Goal: Information Seeking & Learning: Learn about a topic

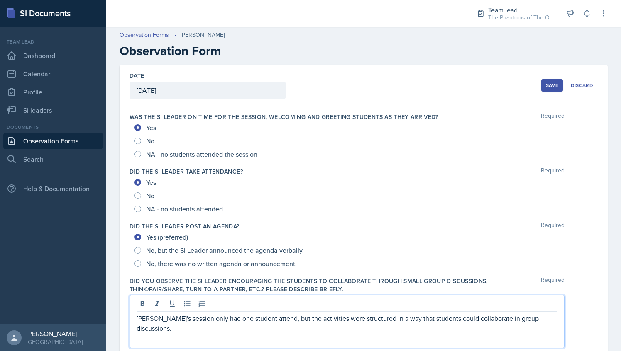
scroll to position [144, 0]
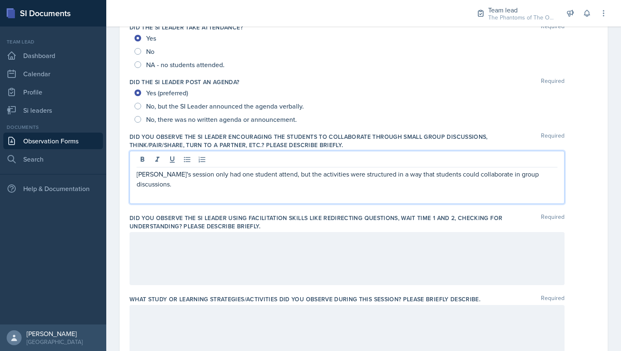
click at [443, 256] on div at bounding box center [346, 258] width 435 height 53
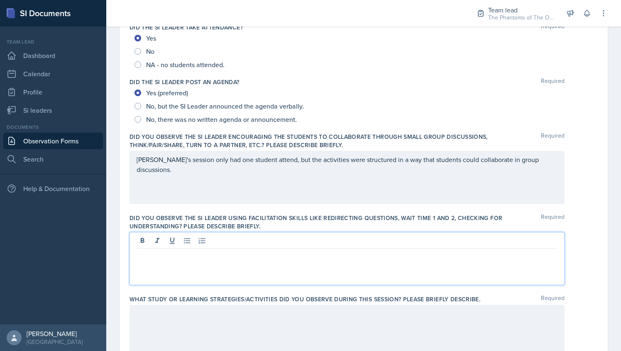
scroll to position [158, 0]
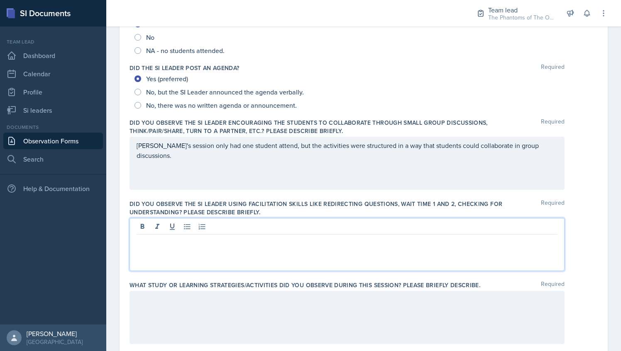
click at [330, 312] on div at bounding box center [346, 317] width 435 height 53
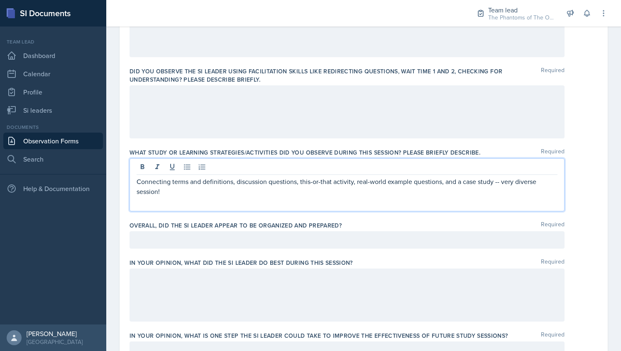
scroll to position [292, 0]
click at [246, 226] on label "Overall, did the SI Leader appear to be organized and prepared?" at bounding box center [235, 225] width 212 height 8
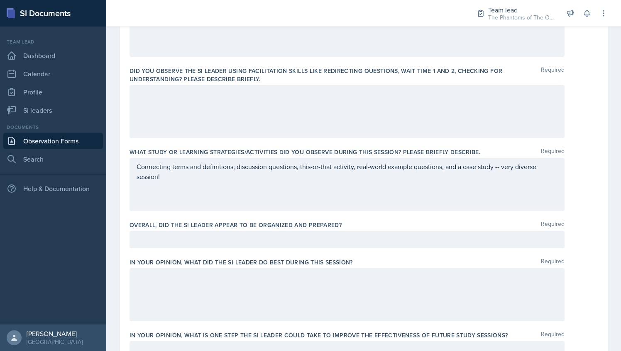
click at [252, 239] on div at bounding box center [346, 239] width 435 height 17
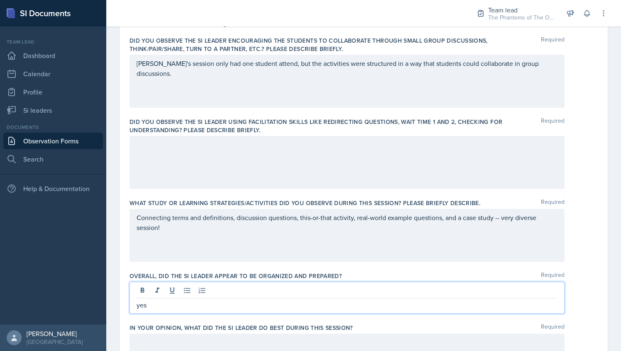
scroll to position [189, 0]
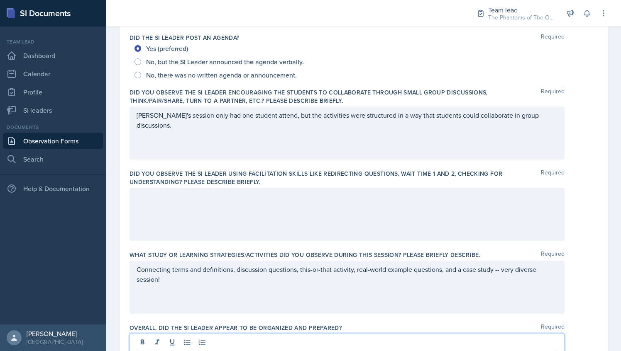
click at [203, 181] on label "Did you observe the SI Leader using facilitation skills like redirecting questi…" at bounding box center [334, 178] width 411 height 17
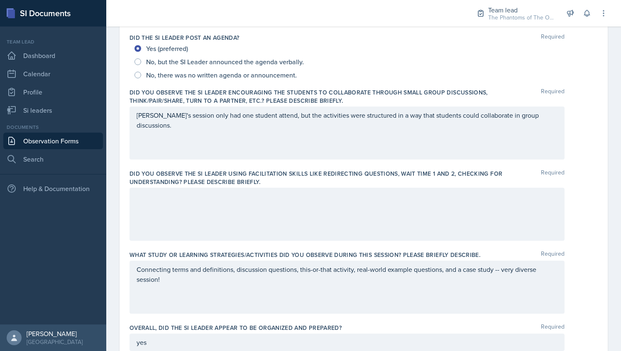
click at [212, 202] on div at bounding box center [346, 214] width 435 height 53
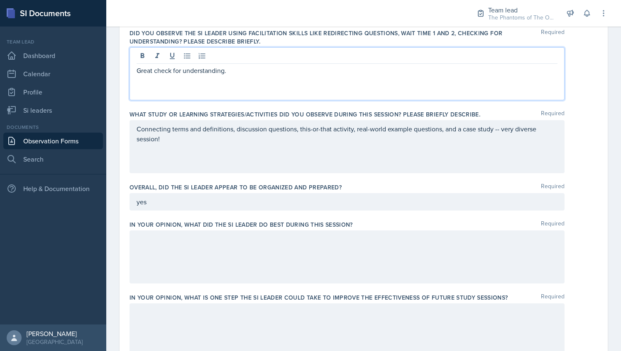
scroll to position [330, 0]
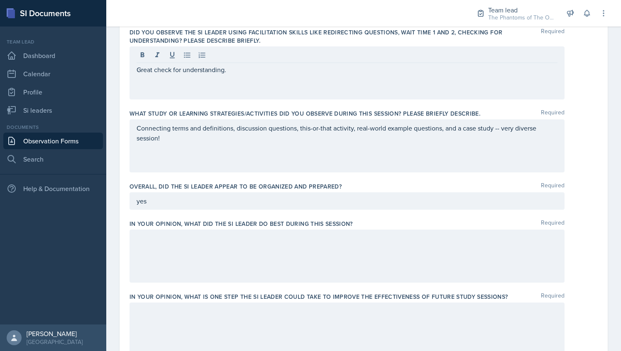
click at [185, 246] on div at bounding box center [346, 256] width 435 height 53
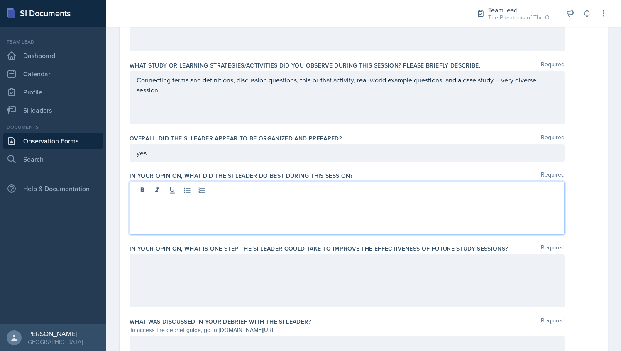
click at [256, 270] on div at bounding box center [346, 281] width 435 height 53
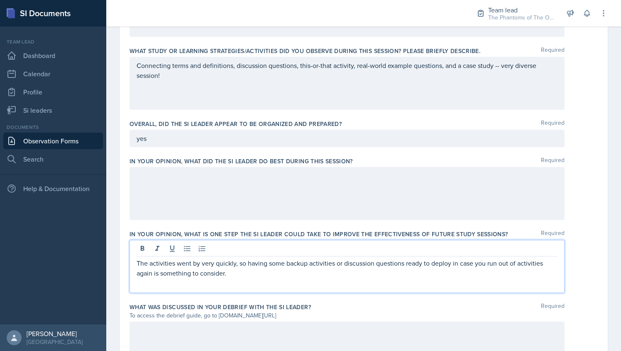
scroll to position [522, 0]
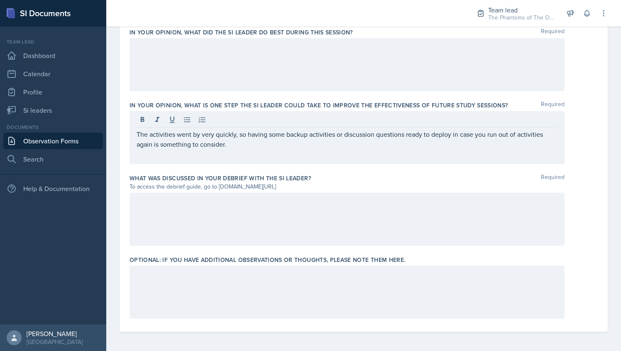
click at [237, 219] on div at bounding box center [346, 219] width 435 height 53
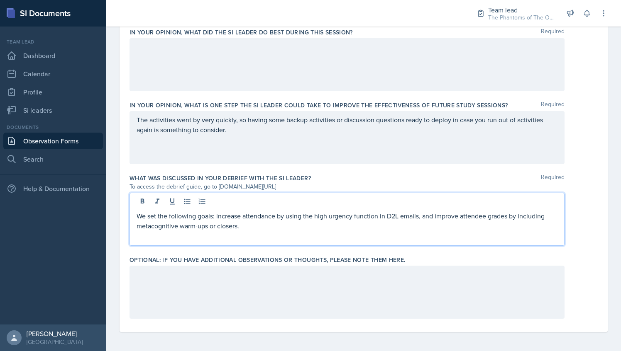
click at [258, 229] on p "We set the following goals: increase attendance by using the high urgency funct…" at bounding box center [347, 221] width 421 height 20
click at [278, 303] on div at bounding box center [346, 292] width 435 height 53
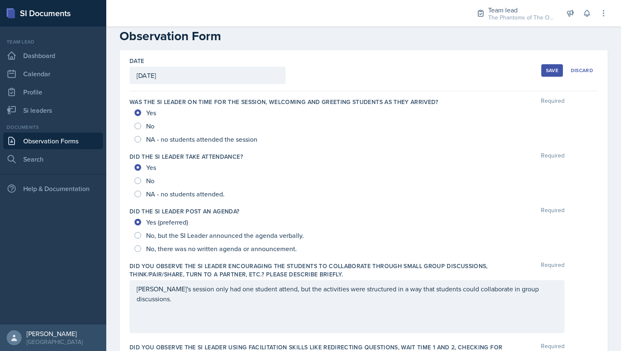
scroll to position [0, 0]
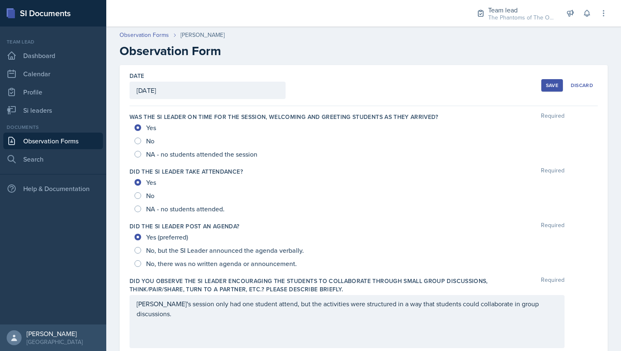
click at [550, 89] on button "Save" at bounding box center [552, 85] width 22 height 12
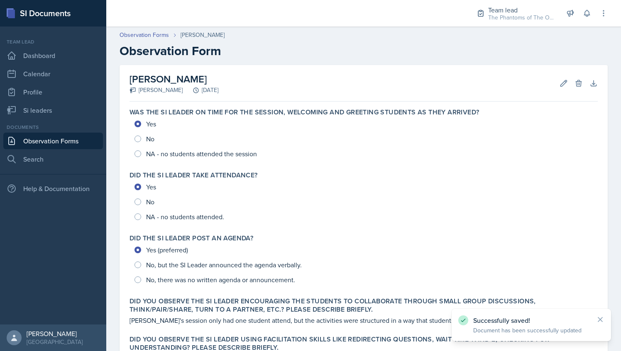
scroll to position [257, 0]
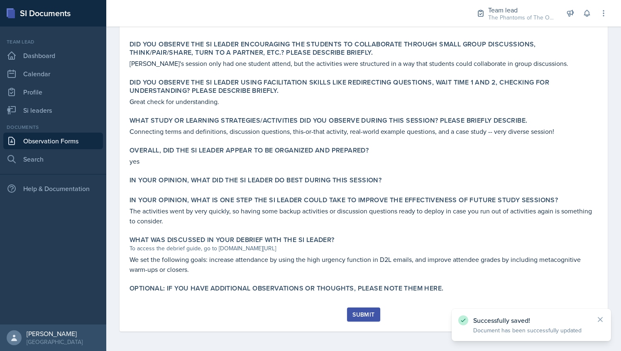
click at [365, 312] on div "Submit" at bounding box center [363, 315] width 22 height 7
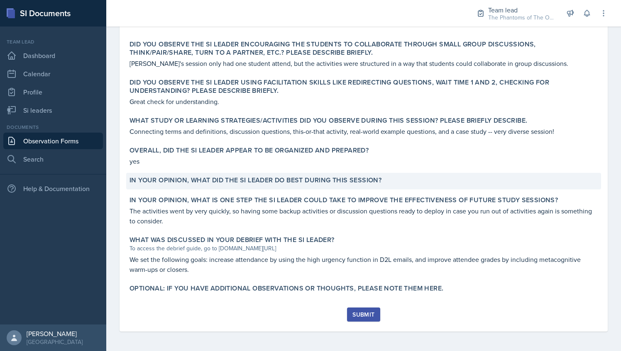
click at [283, 179] on label "In your opinion, what did the SI Leader do BEST during this session?" at bounding box center [255, 180] width 252 height 8
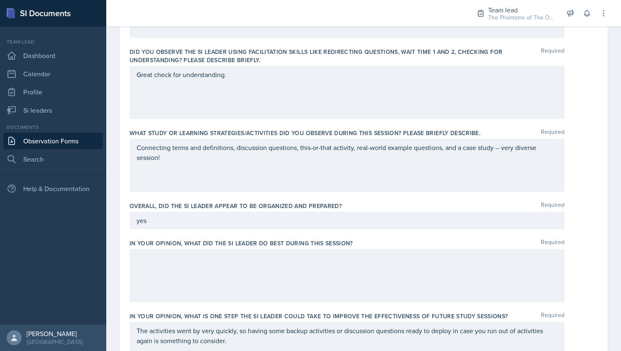
click at [265, 273] on div at bounding box center [346, 275] width 435 height 53
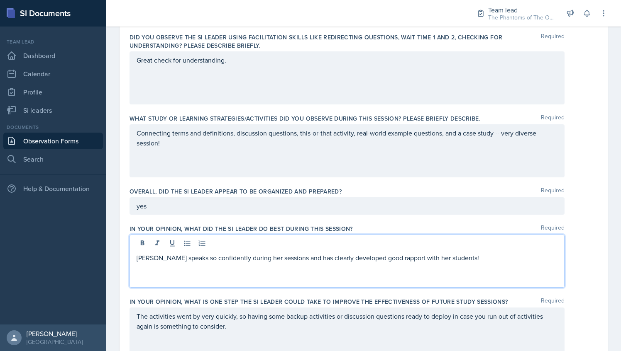
click at [373, 259] on p "[PERSON_NAME] speaks so confidently during her sessions and has clearly develop…" at bounding box center [347, 258] width 421 height 10
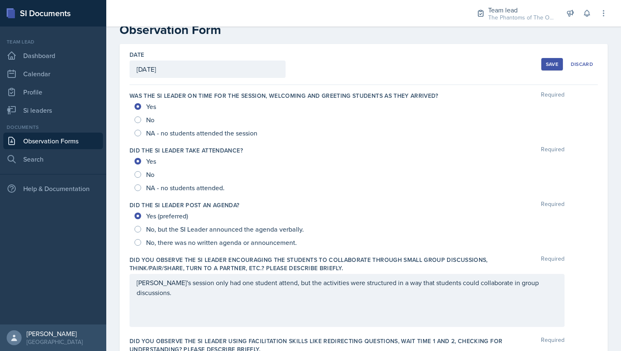
scroll to position [0, 0]
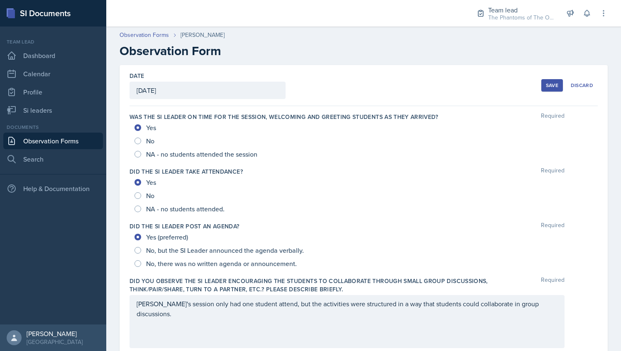
click at [549, 88] on div "Save" at bounding box center [552, 85] width 12 height 7
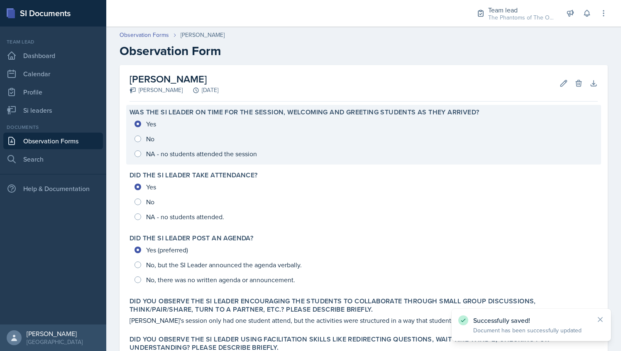
scroll to position [267, 0]
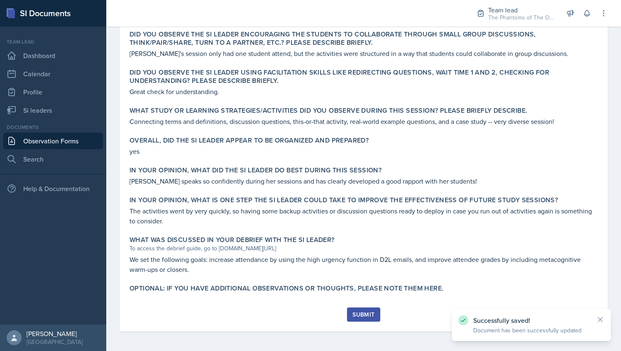
click at [366, 317] on div "Submit" at bounding box center [363, 315] width 22 height 7
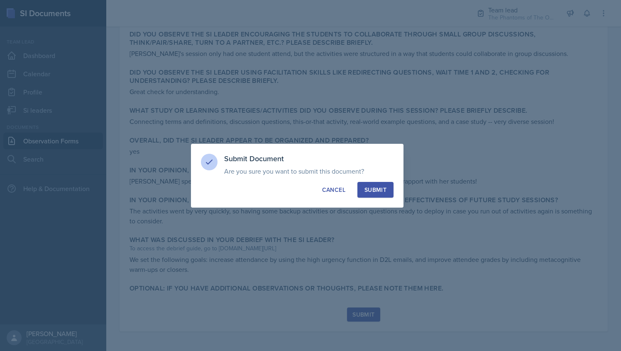
click at [378, 187] on div "Submit" at bounding box center [375, 190] width 22 height 8
radio input "true"
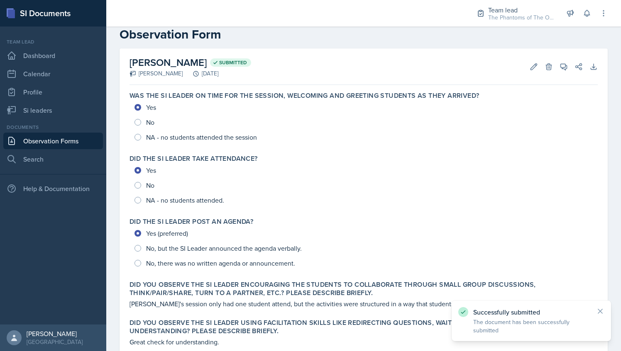
scroll to position [0, 0]
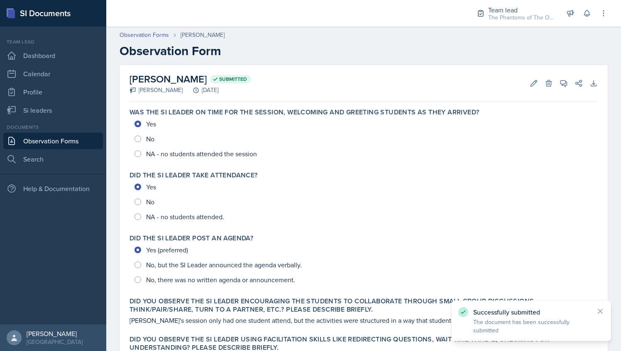
click at [81, 143] on link "Observation Forms" at bounding box center [53, 141] width 100 height 17
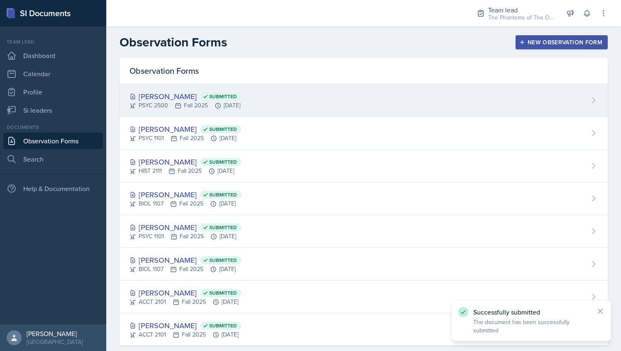
click at [213, 103] on div "PSYC 2500 Fall 2025 [DATE]" at bounding box center [185, 105] width 112 height 9
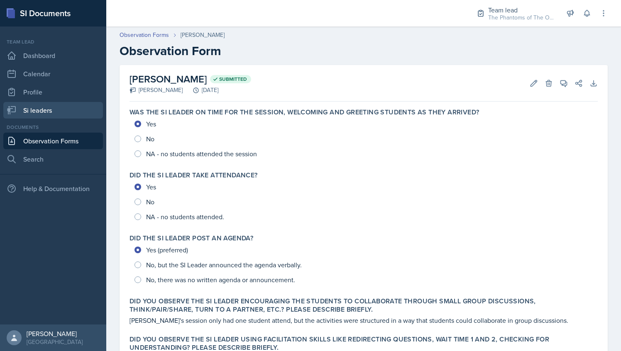
click at [44, 110] on link "Si leaders" at bounding box center [53, 110] width 100 height 17
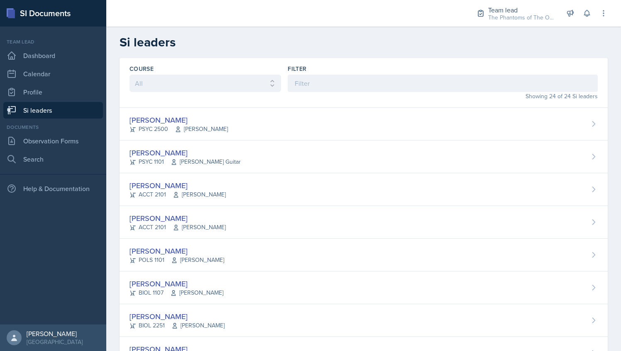
click at [231, 106] on div "Course All ACCT 2101 ACCT 2102 ACCT 4050 ANTH 1102 ANTH 3301 ARCH 1000 ARCH 100…" at bounding box center [363, 83] width 488 height 50
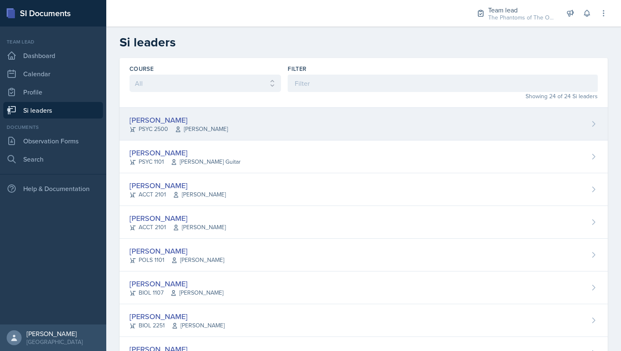
click at [226, 122] on div "[PERSON_NAME] PSYC 2500 [PERSON_NAME]" at bounding box center [363, 124] width 488 height 33
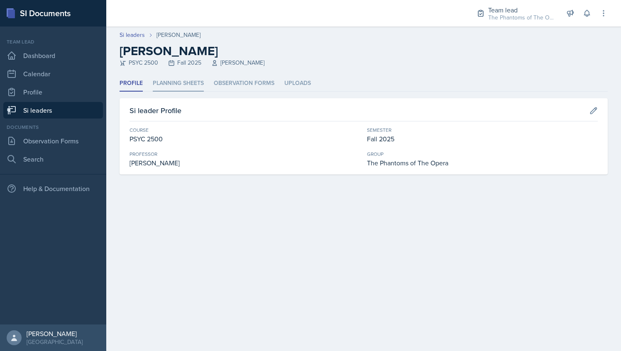
click at [181, 80] on li "Planning Sheets" at bounding box center [178, 84] width 51 height 16
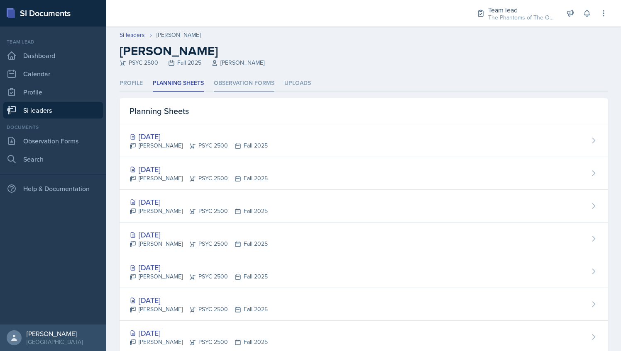
click at [232, 85] on li "Observation Forms" at bounding box center [244, 84] width 61 height 16
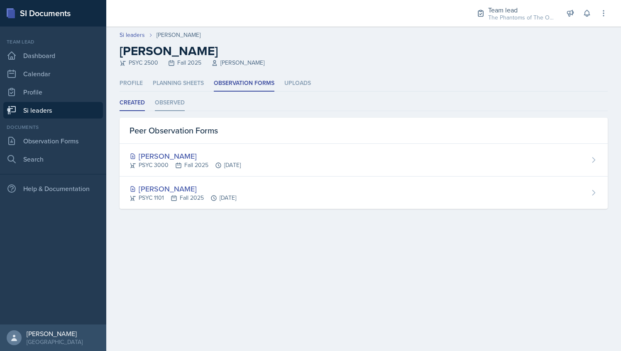
click at [177, 107] on li "Observed" at bounding box center [170, 103] width 30 height 16
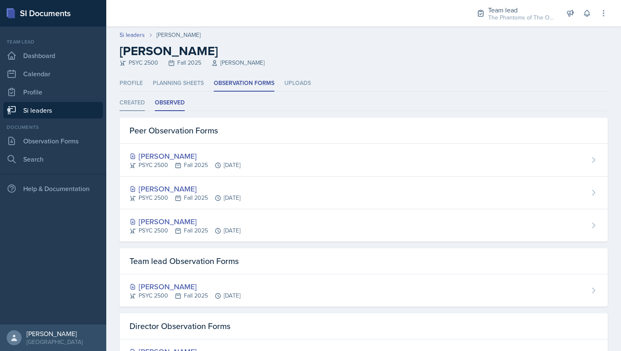
click at [134, 105] on li "Created" at bounding box center [131, 103] width 25 height 16
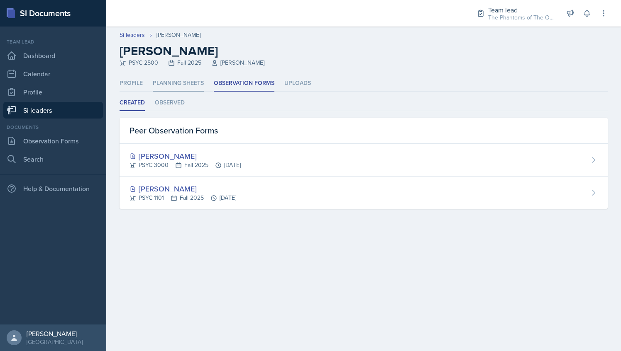
click at [175, 78] on li "Planning Sheets" at bounding box center [178, 84] width 51 height 16
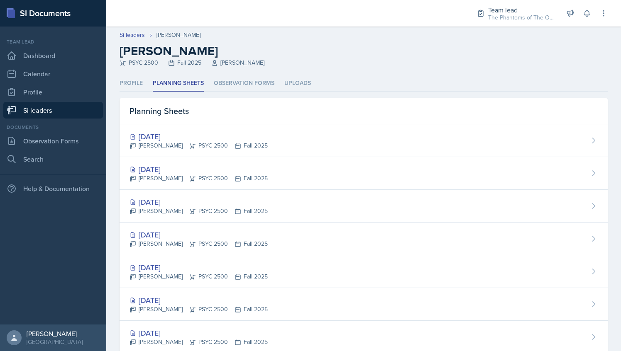
click at [63, 112] on link "Si leaders" at bounding box center [53, 110] width 100 height 17
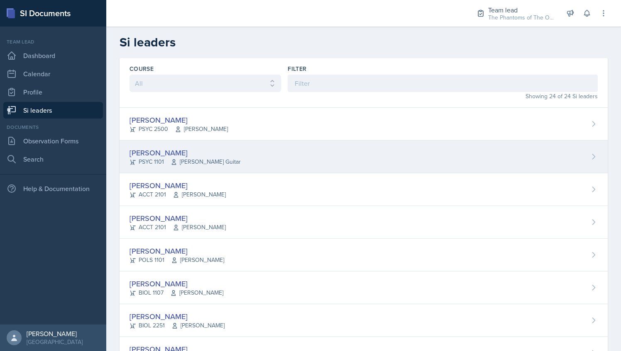
click at [194, 153] on div "[PERSON_NAME]" at bounding box center [184, 152] width 111 height 11
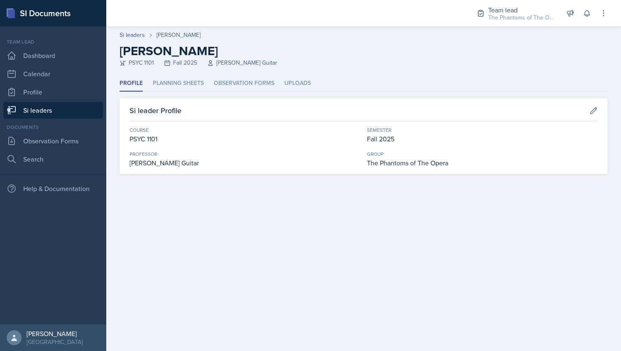
click at [64, 104] on link "Si leaders" at bounding box center [53, 110] width 100 height 17
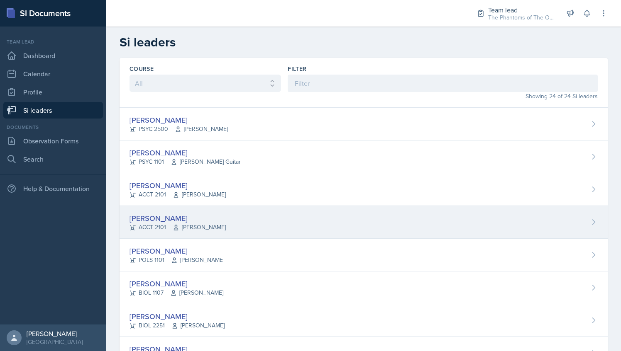
click at [185, 216] on div "[PERSON_NAME]" at bounding box center [177, 218] width 96 height 11
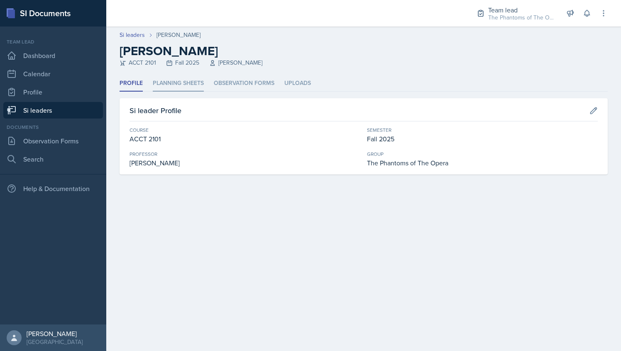
click at [177, 76] on li "Planning Sheets" at bounding box center [178, 84] width 51 height 16
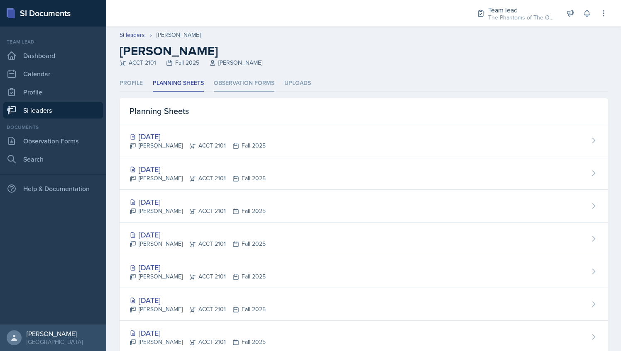
click at [243, 76] on li "Observation Forms" at bounding box center [244, 84] width 61 height 16
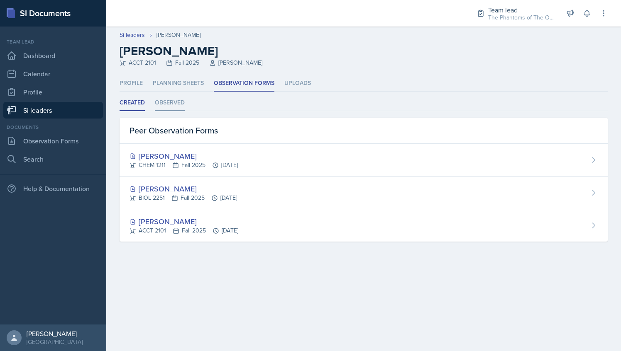
click at [172, 108] on li "Observed" at bounding box center [170, 103] width 30 height 16
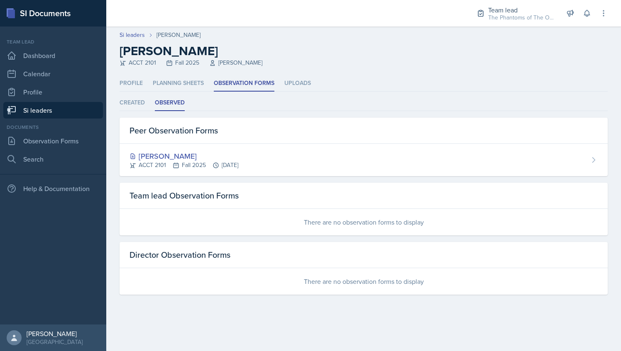
click at [73, 114] on link "Si leaders" at bounding box center [53, 110] width 100 height 17
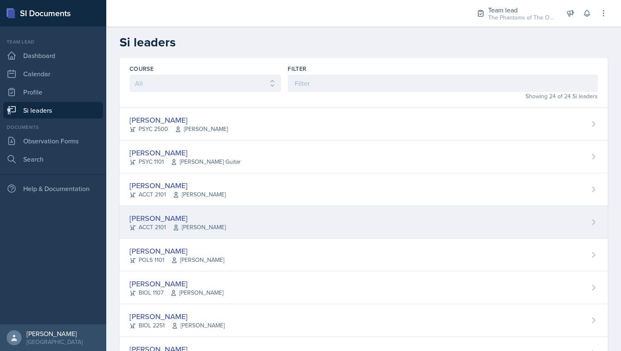
click at [212, 216] on div "[PERSON_NAME]" at bounding box center [177, 218] width 96 height 11
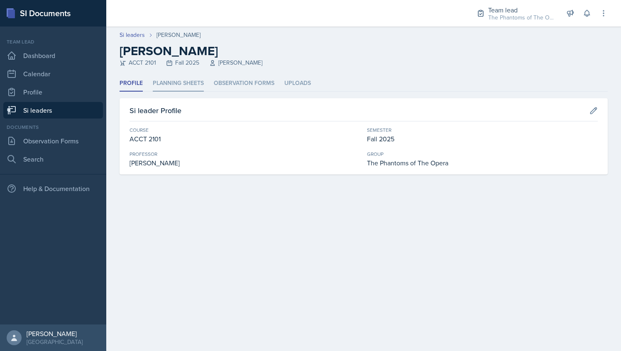
click at [165, 81] on li "Planning Sheets" at bounding box center [178, 84] width 51 height 16
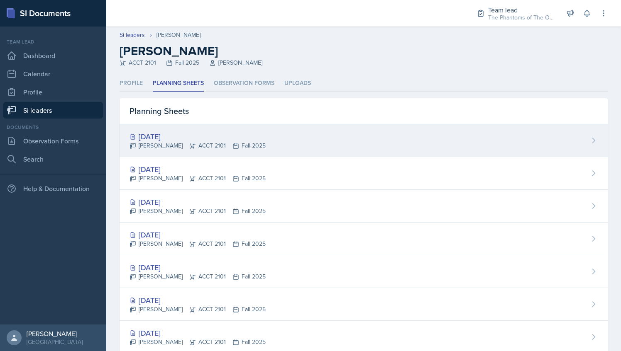
click at [259, 129] on div "[DATE] [PERSON_NAME] ACCT 2101 Fall 2025" at bounding box center [363, 140] width 488 height 33
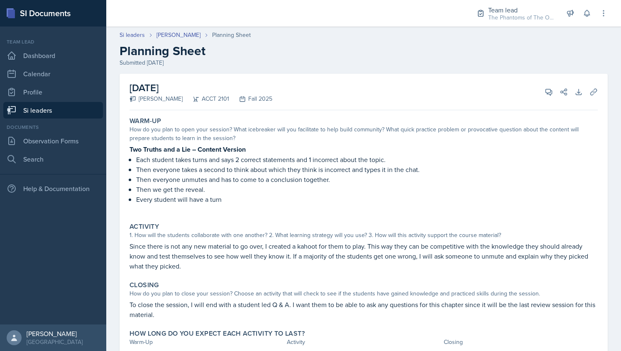
click at [67, 108] on link "Si leaders" at bounding box center [53, 110] width 100 height 17
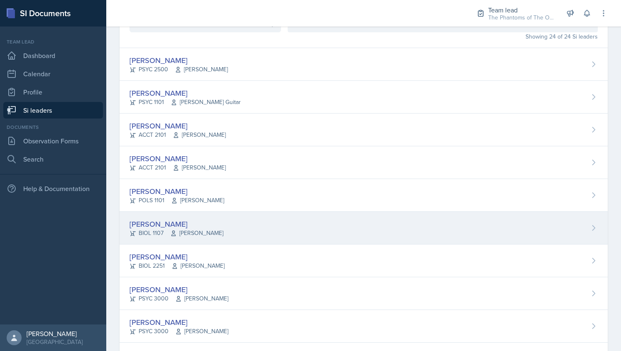
scroll to position [62, 0]
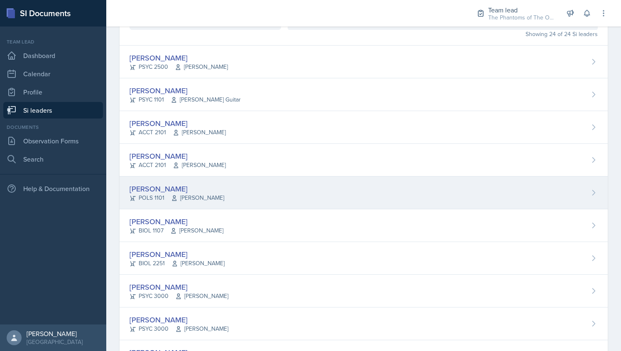
click at [242, 195] on div "[PERSON_NAME] POLS 1101 [PERSON_NAME]" at bounding box center [363, 193] width 488 height 33
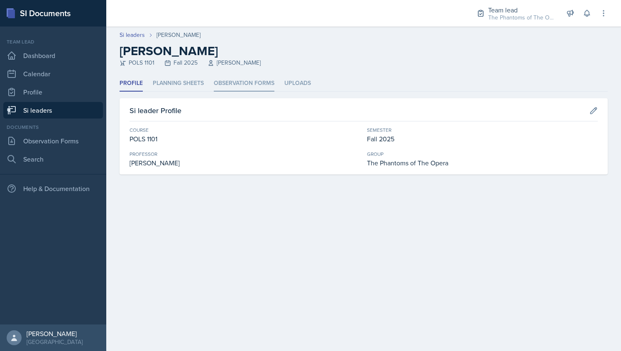
click at [224, 81] on li "Observation Forms" at bounding box center [244, 84] width 61 height 16
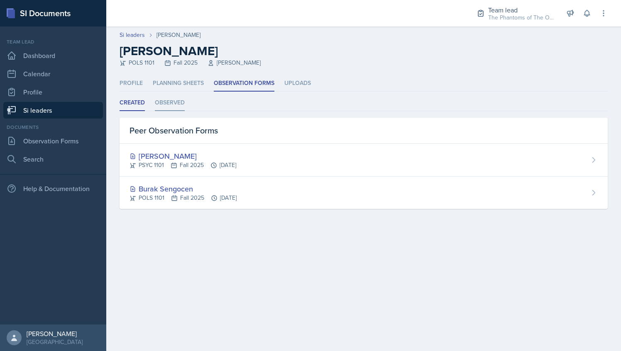
click at [173, 99] on li "Observed" at bounding box center [170, 103] width 30 height 16
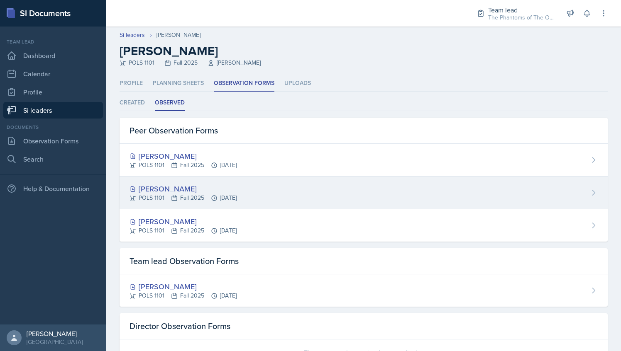
scroll to position [34, 0]
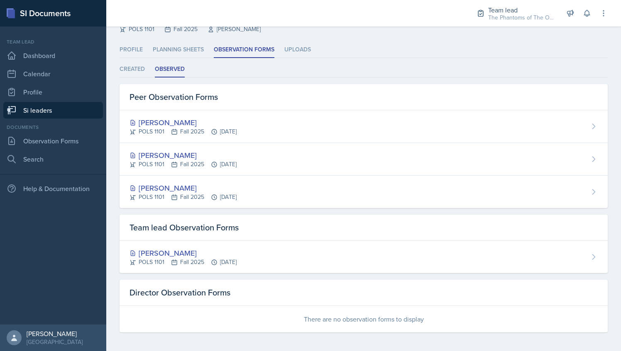
click at [51, 110] on link "Si leaders" at bounding box center [53, 110] width 100 height 17
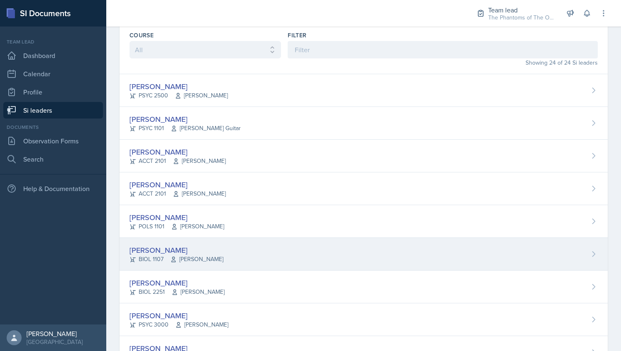
click at [217, 263] on div "[PERSON_NAME] BIOL 1107 [PERSON_NAME]" at bounding box center [363, 254] width 488 height 33
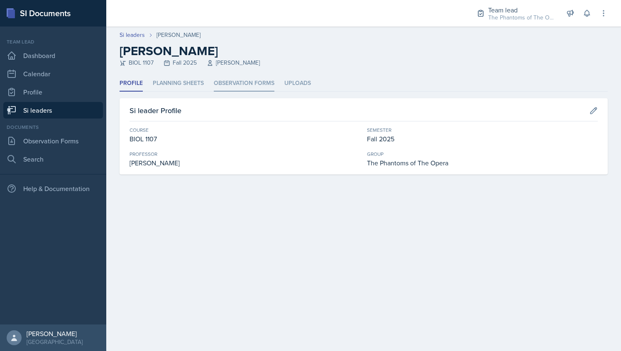
click at [247, 89] on li "Observation Forms" at bounding box center [244, 84] width 61 height 16
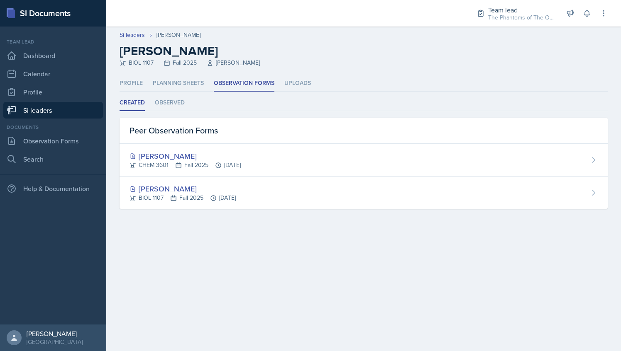
click at [151, 105] on ul "Created Observed" at bounding box center [363, 103] width 488 height 16
click at [161, 104] on li "Observed" at bounding box center [170, 103] width 30 height 16
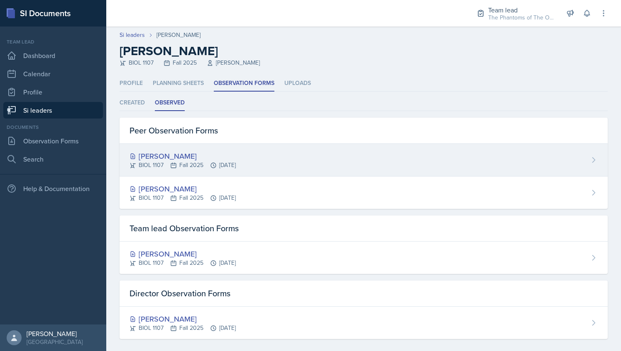
scroll to position [7, 0]
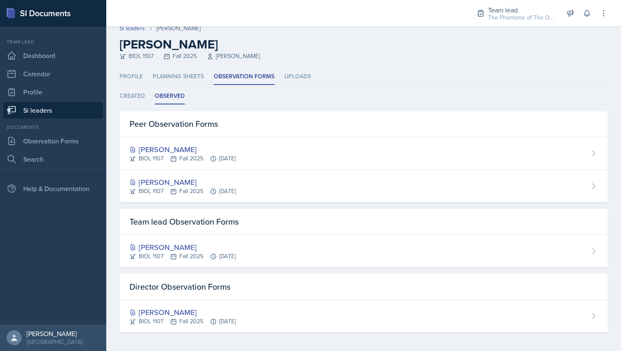
click at [56, 112] on link "Si leaders" at bounding box center [53, 110] width 100 height 17
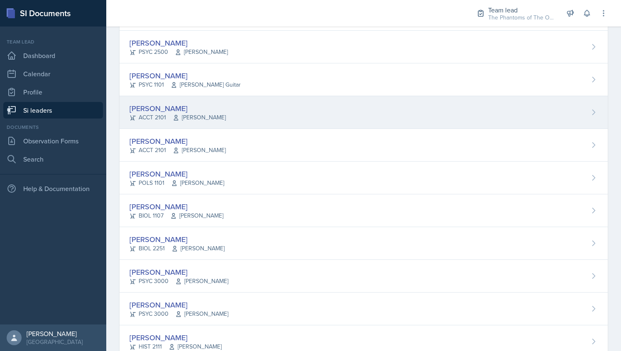
scroll to position [80, 0]
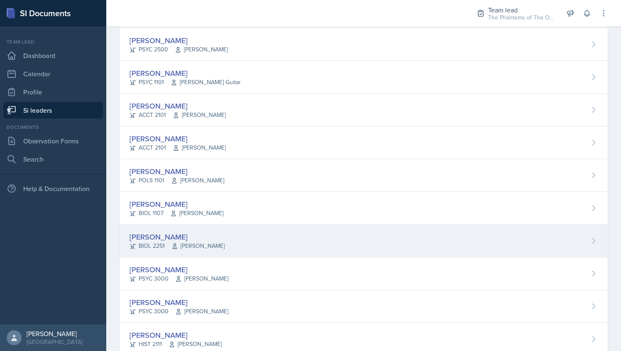
click at [259, 246] on div "[PERSON_NAME] BIOL 2251 Vennece [PERSON_NAME]" at bounding box center [363, 241] width 488 height 33
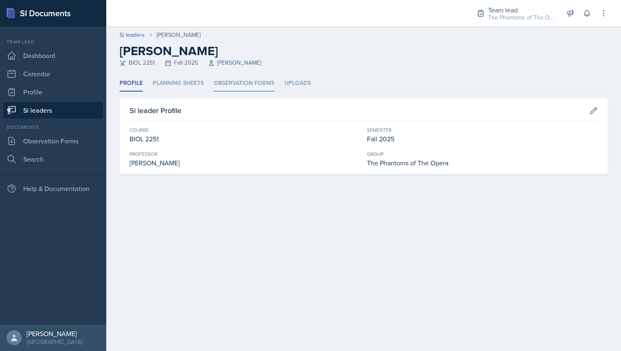
click at [239, 88] on li "Observation Forms" at bounding box center [244, 84] width 61 height 16
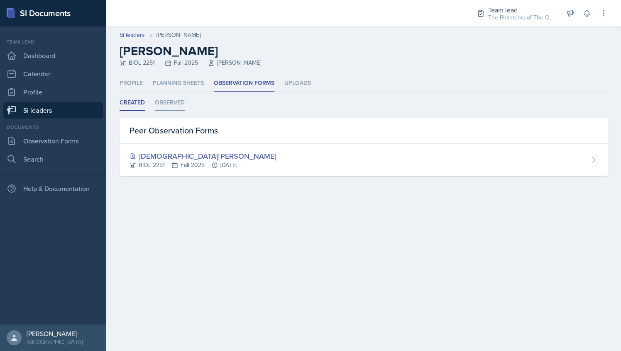
click at [167, 105] on li "Observed" at bounding box center [170, 103] width 30 height 16
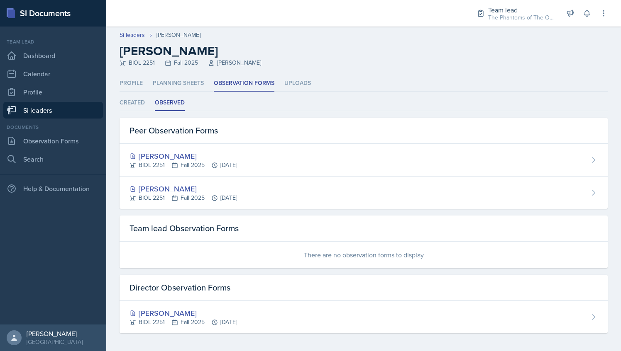
click at [51, 101] on div "Team lead Dashboard Calendar Profile Si leaders" at bounding box center [53, 78] width 100 height 80
click at [61, 114] on link "Si leaders" at bounding box center [53, 110] width 100 height 17
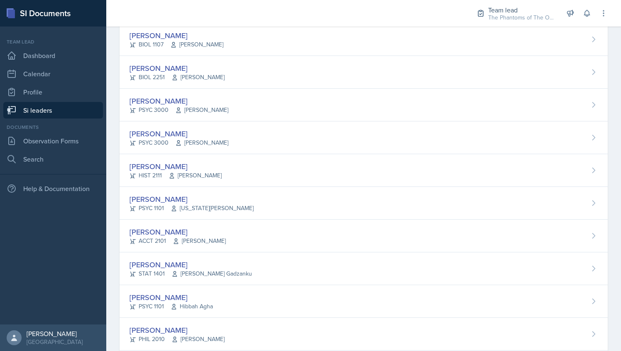
scroll to position [252, 0]
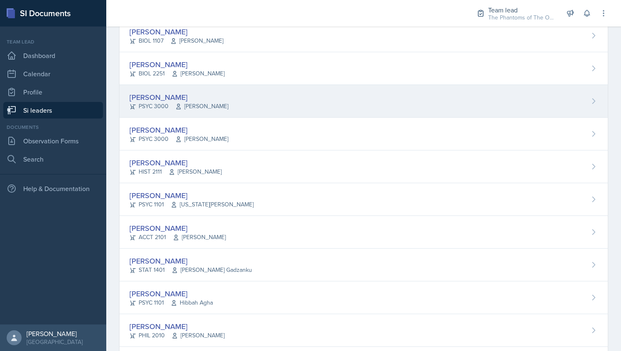
click at [233, 105] on div "[PERSON_NAME] PSYC 3000 [PERSON_NAME]" at bounding box center [363, 101] width 488 height 33
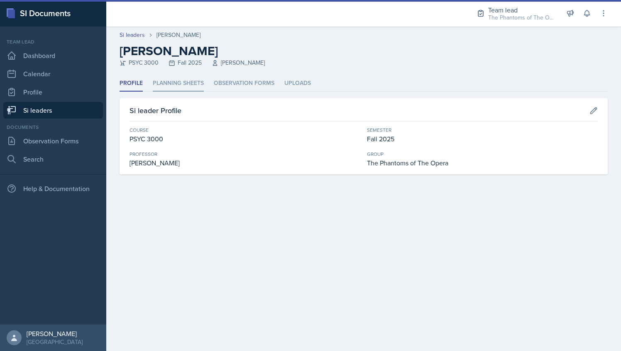
click at [199, 81] on li "Planning Sheets" at bounding box center [178, 84] width 51 height 16
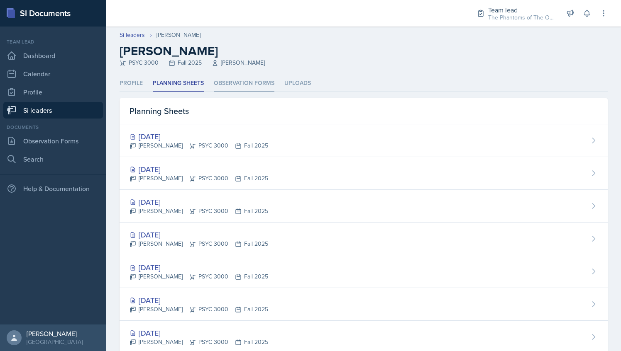
click at [243, 81] on li "Observation Forms" at bounding box center [244, 84] width 61 height 16
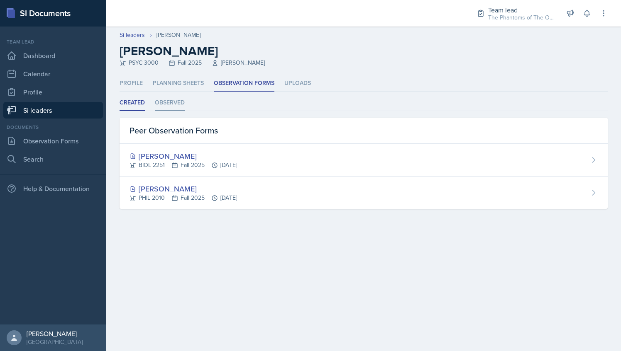
click at [169, 103] on li "Observed" at bounding box center [170, 103] width 30 height 16
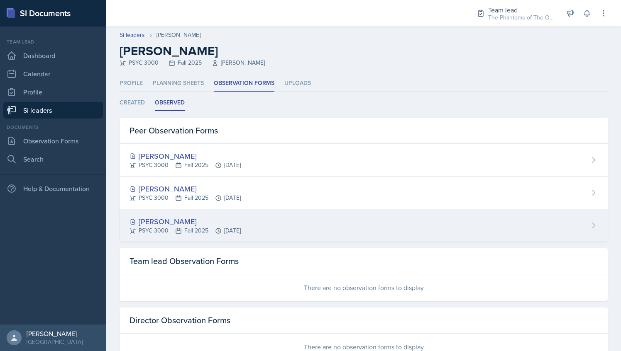
scroll to position [28, 0]
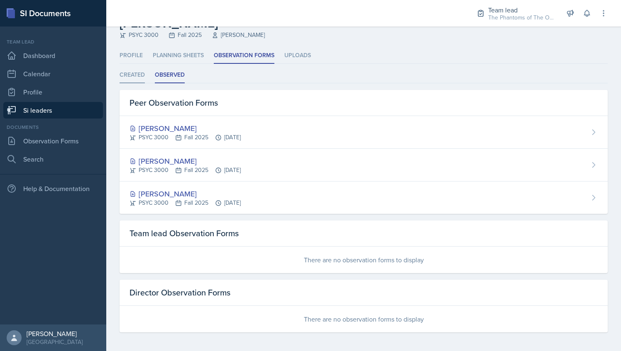
click at [137, 73] on li "Created" at bounding box center [131, 75] width 25 height 16
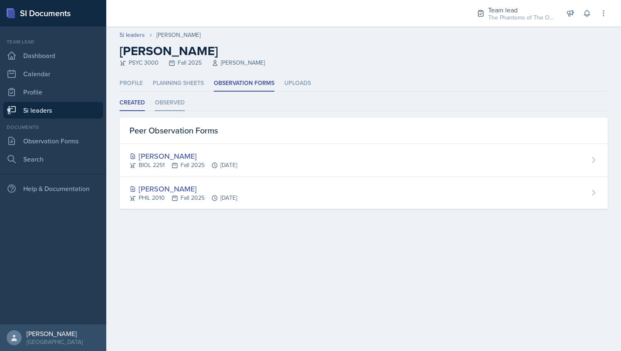
click at [179, 97] on li "Observed" at bounding box center [170, 103] width 30 height 16
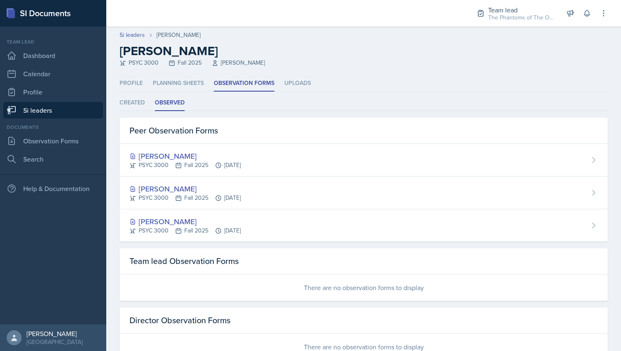
scroll to position [1, 0]
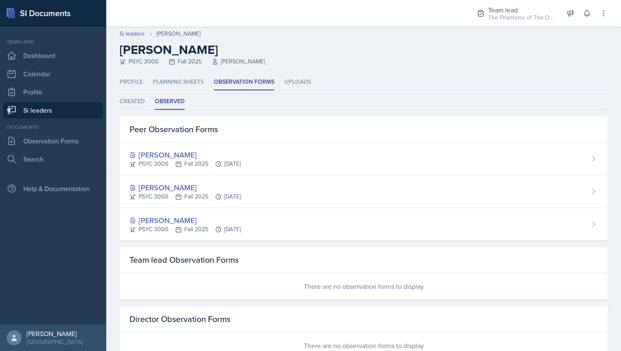
click at [68, 107] on link "Si leaders" at bounding box center [53, 110] width 100 height 17
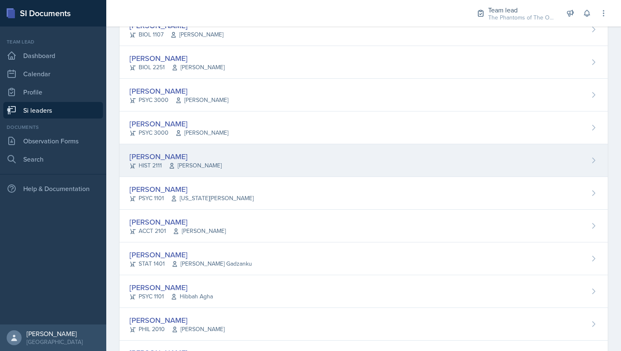
scroll to position [262, 0]
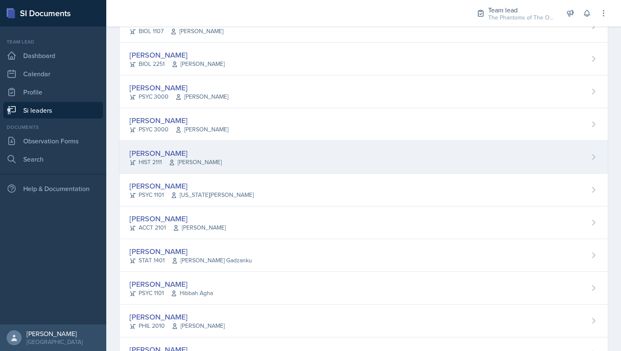
click at [228, 151] on div "[PERSON_NAME] HIST 2111 [PERSON_NAME]" at bounding box center [363, 157] width 488 height 33
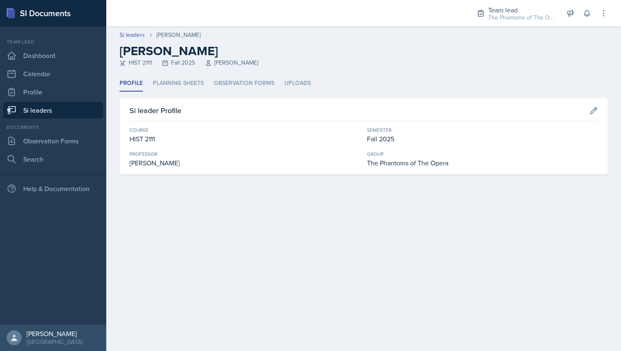
click at [243, 94] on div "Profile Planning Sheets Observation Forms Uploads Profile Planning Sheets Obser…" at bounding box center [363, 125] width 488 height 99
click at [234, 80] on li "Observation Forms" at bounding box center [244, 84] width 61 height 16
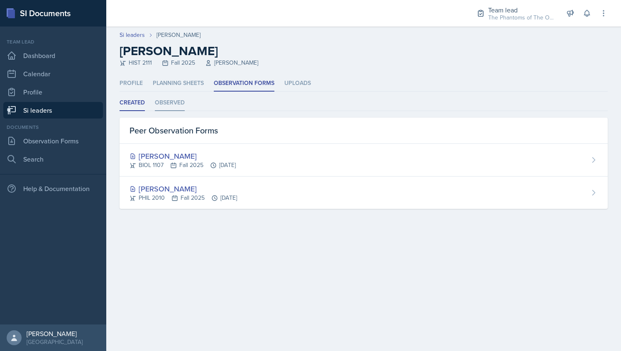
click at [172, 102] on li "Observed" at bounding box center [170, 103] width 30 height 16
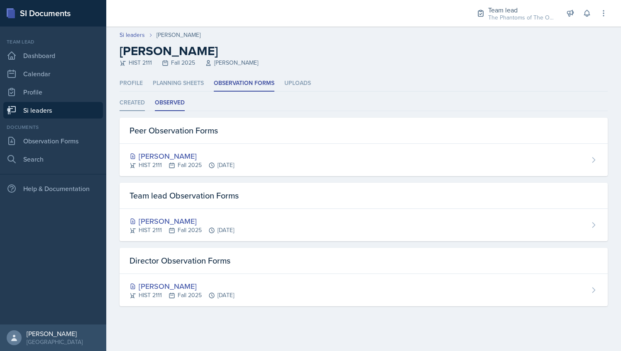
click at [131, 105] on li "Created" at bounding box center [131, 103] width 25 height 16
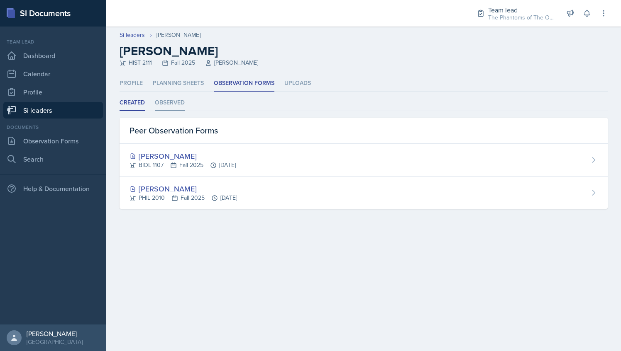
click at [169, 108] on li "Observed" at bounding box center [170, 103] width 30 height 16
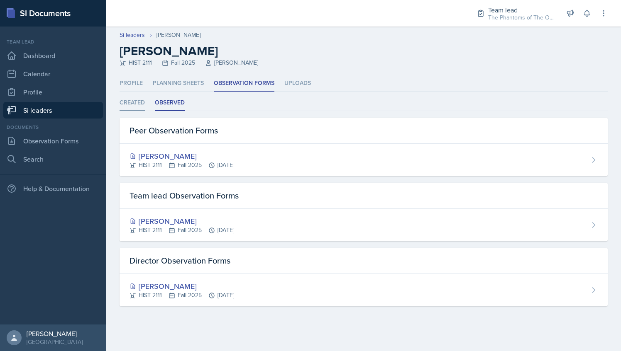
click at [138, 104] on li "Created" at bounding box center [131, 103] width 25 height 16
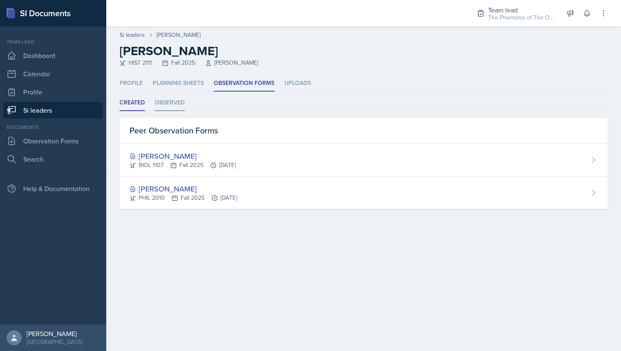
click at [173, 103] on li "Observed" at bounding box center [170, 103] width 30 height 16
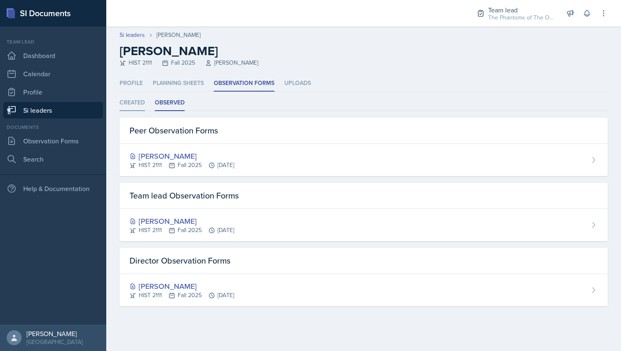
click at [132, 101] on li "Created" at bounding box center [131, 103] width 25 height 16
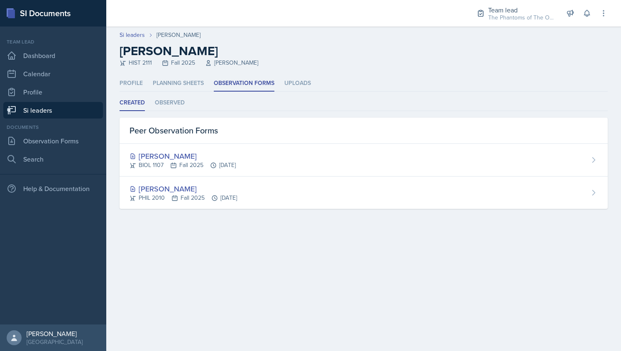
click at [61, 110] on link "Si leaders" at bounding box center [53, 110] width 100 height 17
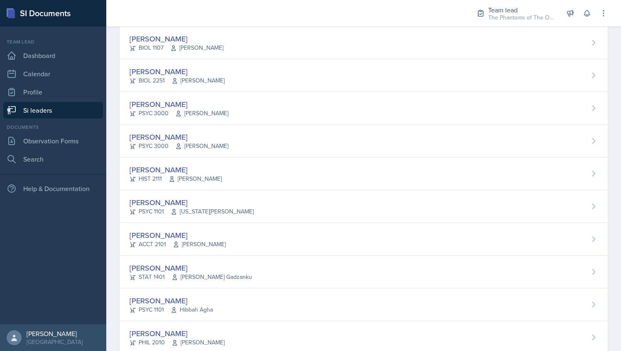
scroll to position [249, 0]
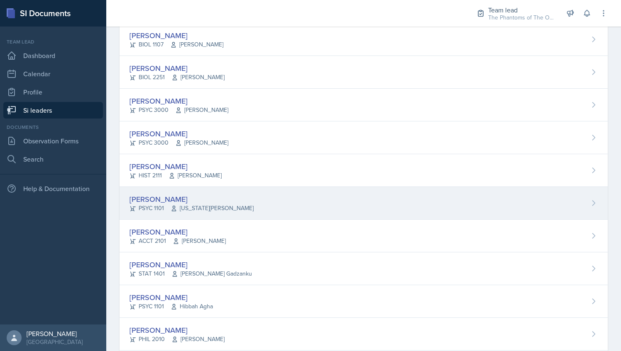
click at [211, 207] on span "[US_STATE][PERSON_NAME]" at bounding box center [212, 208] width 83 height 9
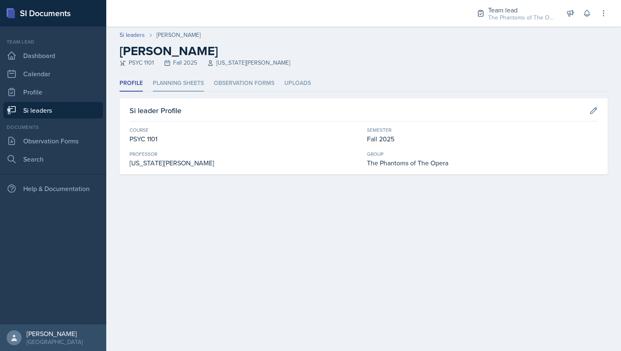
click at [169, 89] on li "Planning Sheets" at bounding box center [178, 84] width 51 height 16
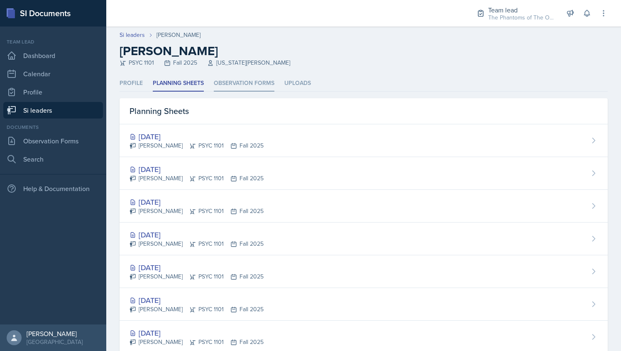
click at [236, 89] on li "Observation Forms" at bounding box center [244, 84] width 61 height 16
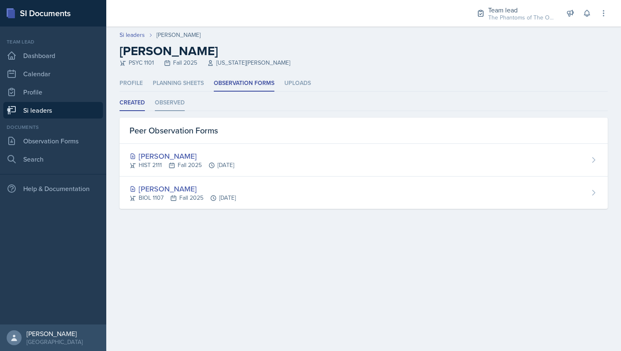
click at [183, 99] on li "Observed" at bounding box center [170, 103] width 30 height 16
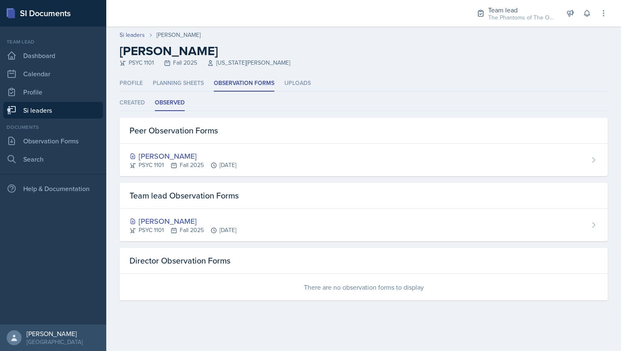
click at [64, 110] on link "Si leaders" at bounding box center [53, 110] width 100 height 17
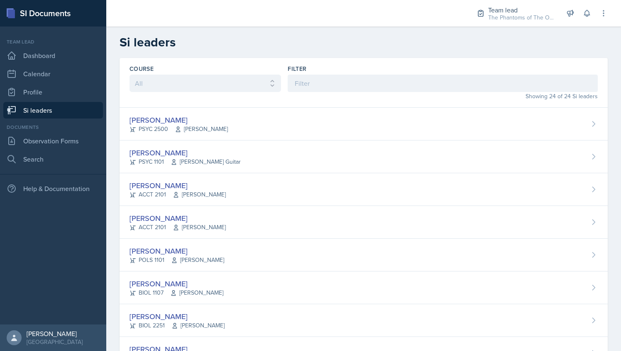
click at [66, 103] on link "Si leaders" at bounding box center [53, 110] width 100 height 17
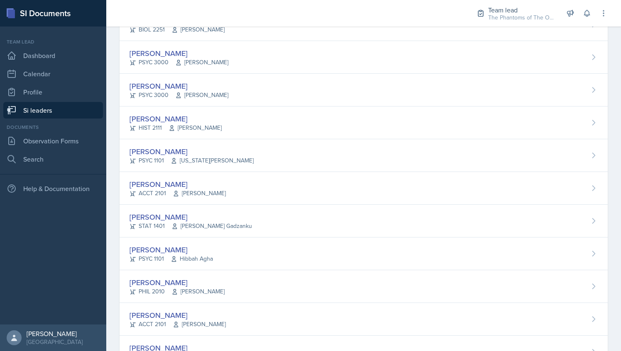
scroll to position [297, 0]
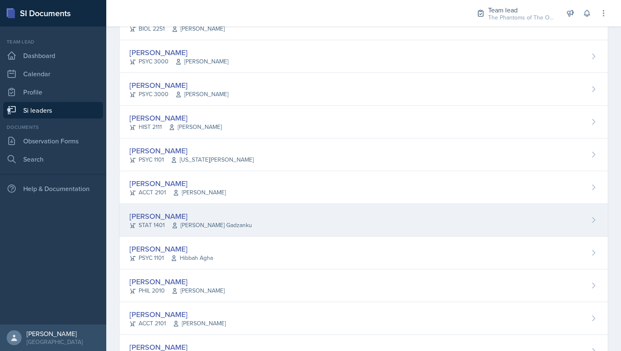
click at [238, 211] on div "[PERSON_NAME] STAT 1401 [PERSON_NAME] Gadzanku" at bounding box center [363, 220] width 488 height 33
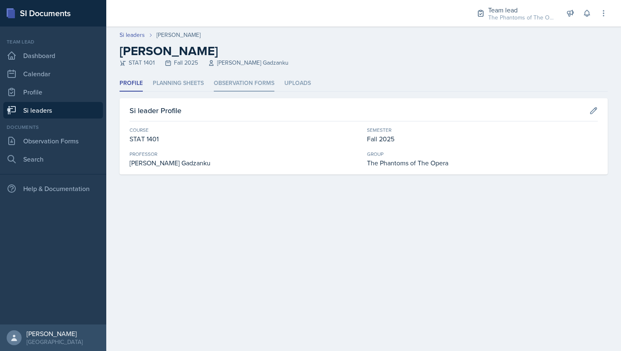
click at [231, 84] on li "Observation Forms" at bounding box center [244, 84] width 61 height 16
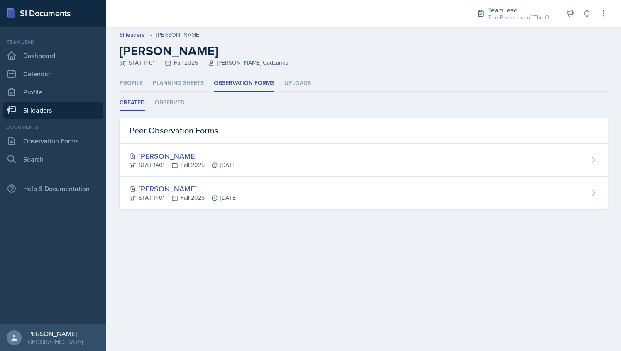
click at [186, 96] on ul "Created Observed" at bounding box center [363, 103] width 488 height 16
click at [171, 106] on li "Observed" at bounding box center [170, 103] width 30 height 16
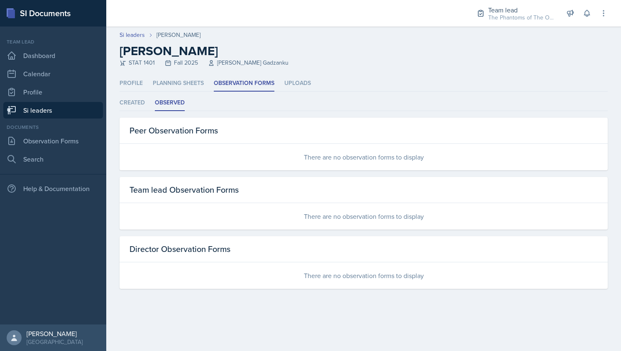
click at [54, 111] on link "Si leaders" at bounding box center [53, 110] width 100 height 17
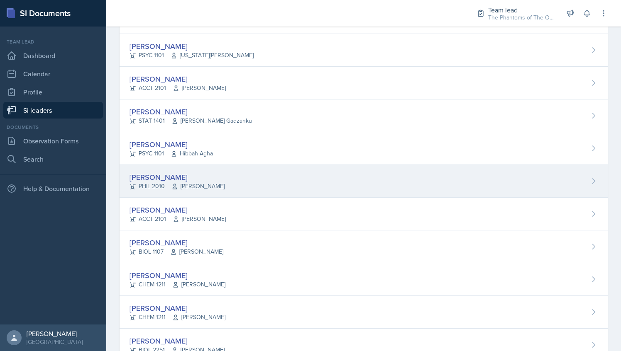
scroll to position [401, 0]
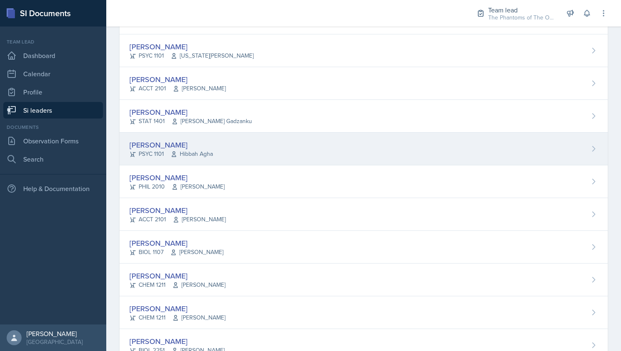
click at [220, 158] on div "[PERSON_NAME] PSYC 1101 Hibbah Agha" at bounding box center [363, 149] width 488 height 33
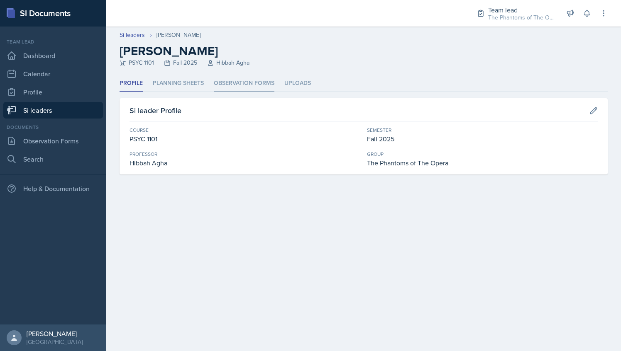
click at [235, 86] on li "Observation Forms" at bounding box center [244, 84] width 61 height 16
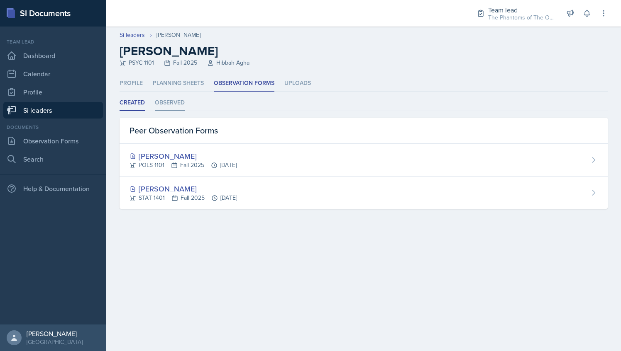
click at [173, 105] on li "Observed" at bounding box center [170, 103] width 30 height 16
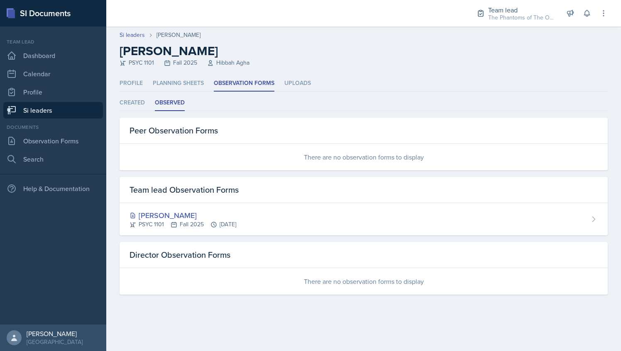
click at [61, 112] on link "Si leaders" at bounding box center [53, 110] width 100 height 17
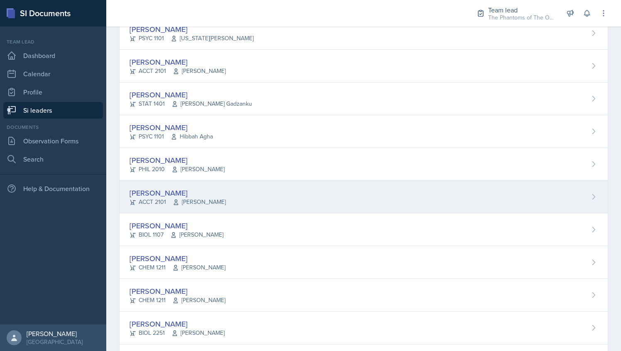
scroll to position [418, 0]
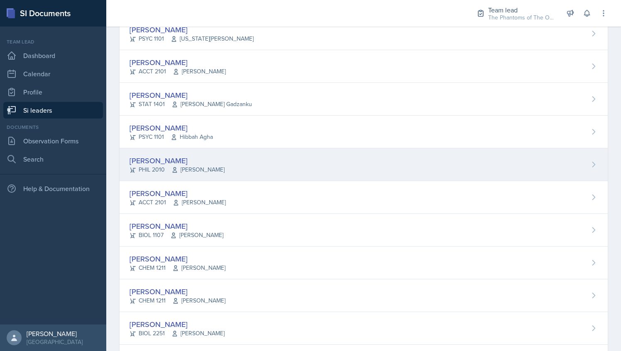
click at [239, 153] on div "[PERSON_NAME] PHIL 2010 [PERSON_NAME]" at bounding box center [363, 165] width 488 height 33
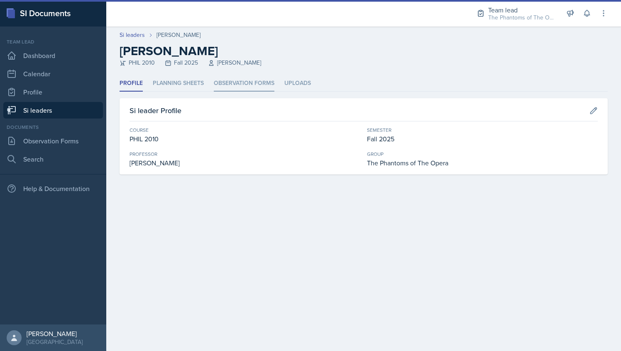
click at [240, 81] on li "Observation Forms" at bounding box center [244, 84] width 61 height 16
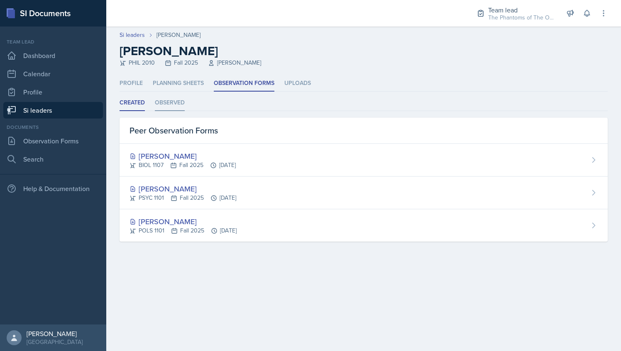
click at [166, 108] on li "Observed" at bounding box center [170, 103] width 30 height 16
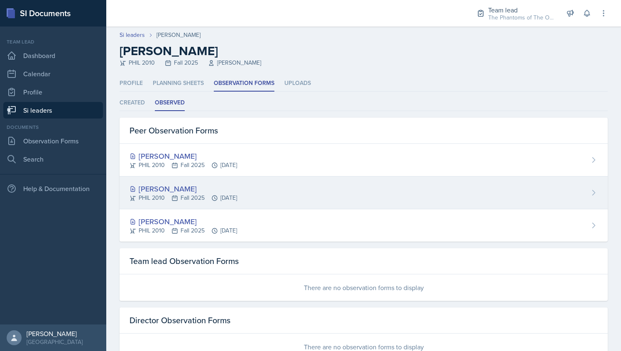
scroll to position [28, 0]
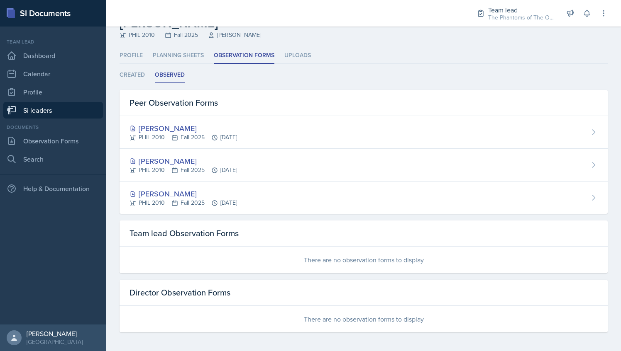
click at [78, 119] on nav "Team lead Dashboard Calendar Profile Si leaders Documents Observation Forms Sea…" at bounding box center [53, 176] width 106 height 298
click at [78, 113] on link "Si leaders" at bounding box center [53, 110] width 100 height 17
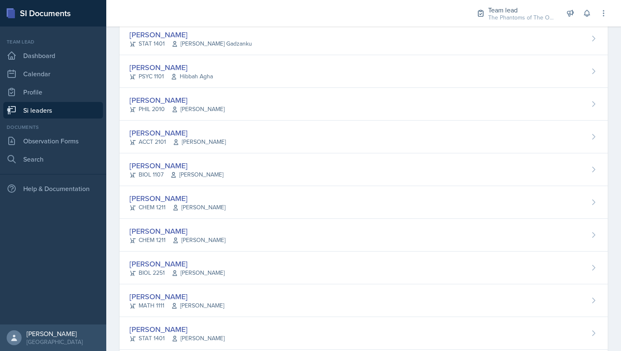
scroll to position [559, 0]
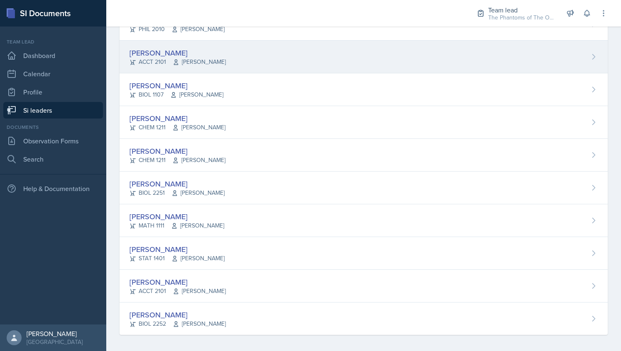
click at [260, 64] on div "[PERSON_NAME] ACCT 2101 [PERSON_NAME]" at bounding box center [363, 57] width 488 height 33
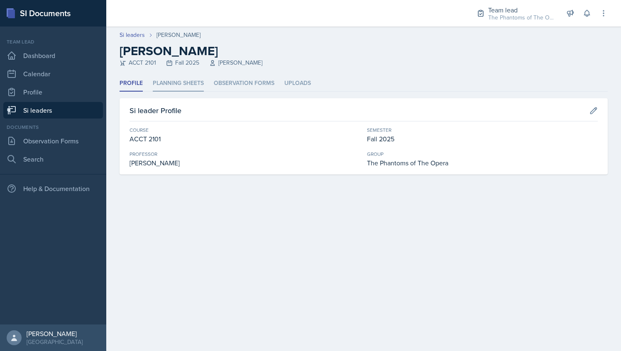
click at [198, 86] on li "Planning Sheets" at bounding box center [178, 84] width 51 height 16
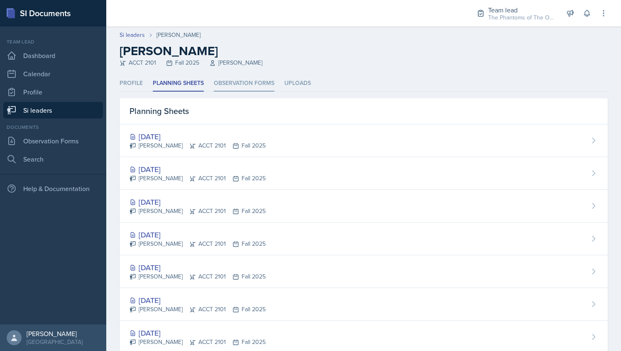
click at [231, 80] on li "Observation Forms" at bounding box center [244, 84] width 61 height 16
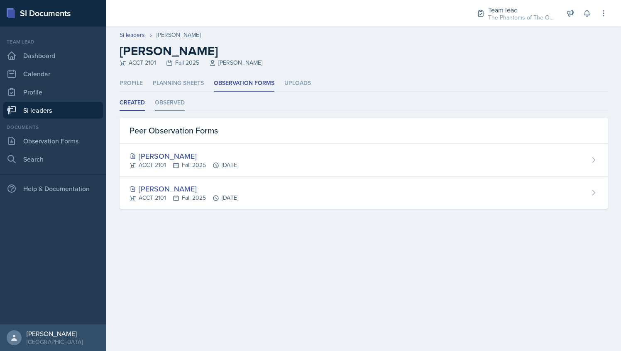
click at [161, 102] on li "Observed" at bounding box center [170, 103] width 30 height 16
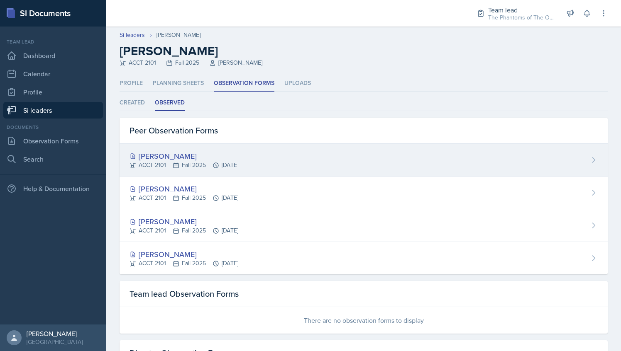
scroll to position [61, 0]
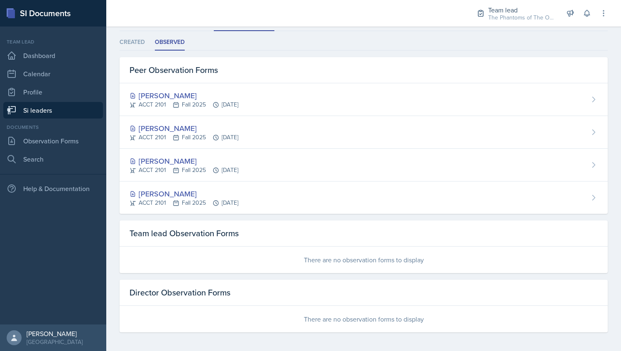
click at [76, 103] on link "Si leaders" at bounding box center [53, 110] width 100 height 17
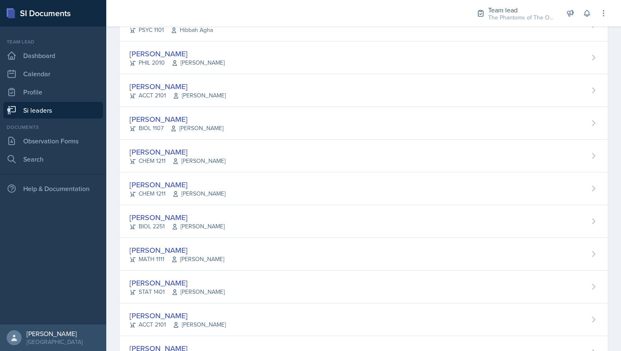
scroll to position [559, 0]
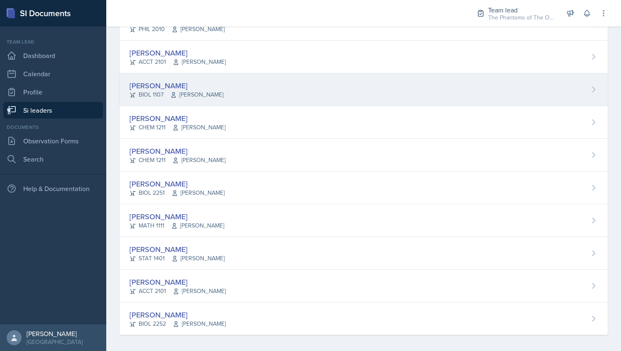
click at [227, 82] on div "[PERSON_NAME] BIOL 1107 [PERSON_NAME]" at bounding box center [363, 89] width 488 height 33
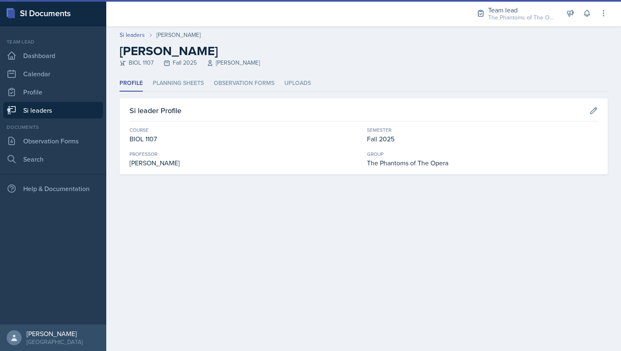
click at [224, 92] on div "Profile Planning Sheets Observation Forms Uploads Profile Planning Sheets Obser…" at bounding box center [363, 125] width 488 height 99
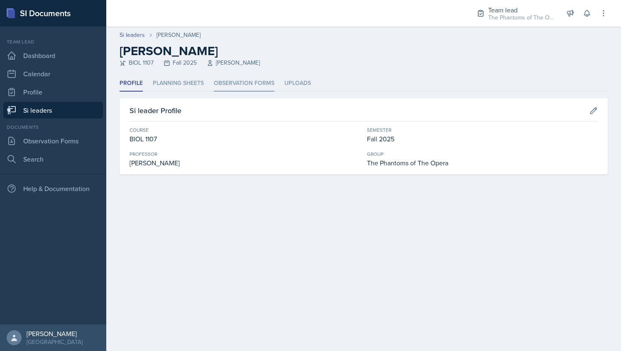
click at [228, 82] on li "Observation Forms" at bounding box center [244, 84] width 61 height 16
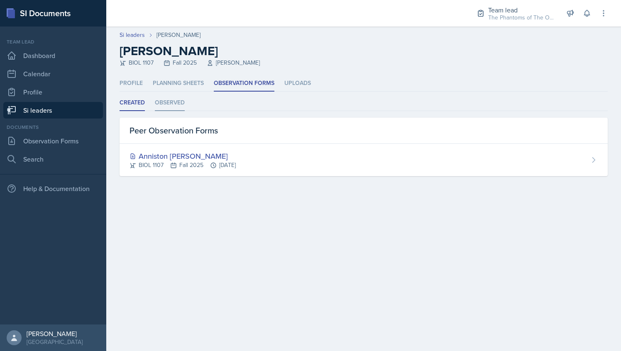
click at [168, 111] on li "Observed" at bounding box center [170, 103] width 30 height 16
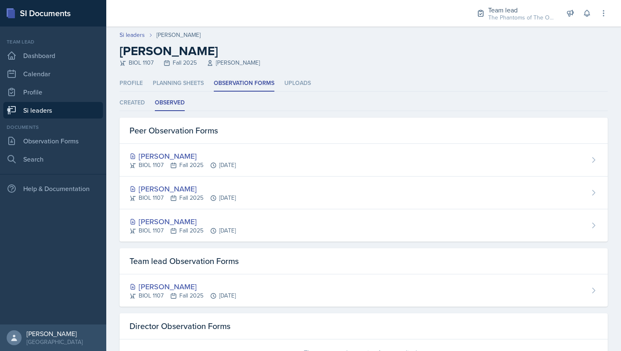
scroll to position [34, 0]
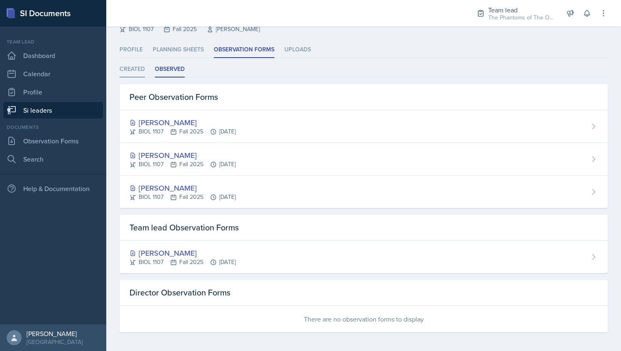
click at [123, 66] on li "Created" at bounding box center [131, 69] width 25 height 16
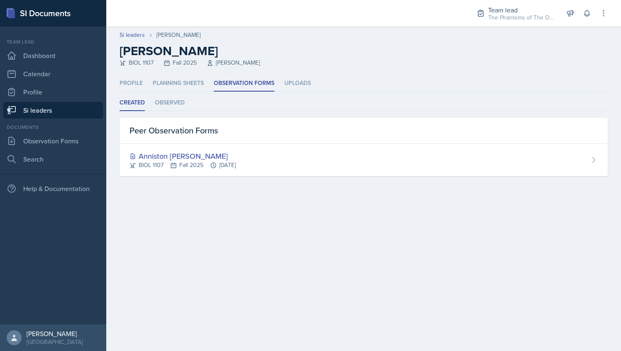
click at [45, 106] on link "Si leaders" at bounding box center [53, 110] width 100 height 17
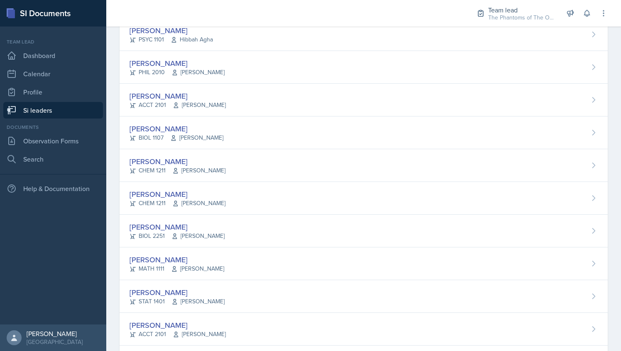
scroll to position [559, 0]
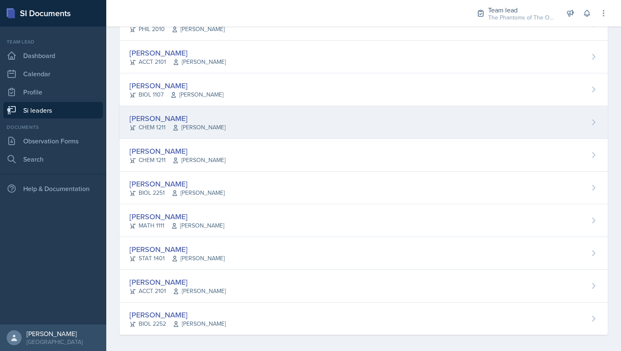
click at [218, 119] on div "[PERSON_NAME]" at bounding box center [177, 118] width 96 height 11
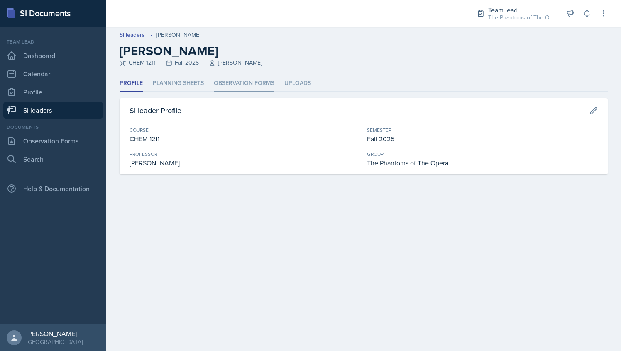
click at [227, 78] on li "Observation Forms" at bounding box center [244, 84] width 61 height 16
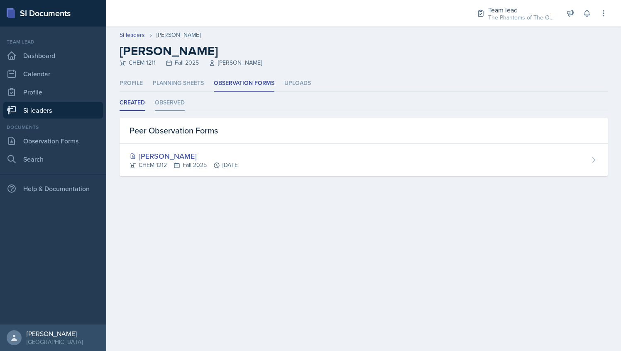
click at [173, 105] on li "Observed" at bounding box center [170, 103] width 30 height 16
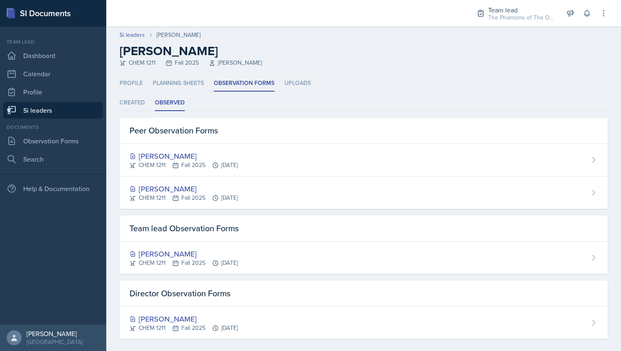
scroll to position [7, 0]
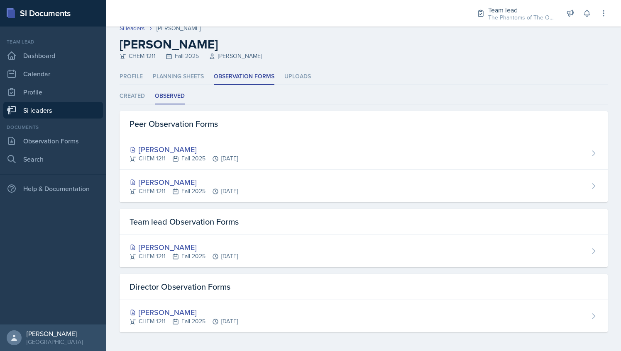
click at [69, 112] on link "Si leaders" at bounding box center [53, 110] width 100 height 17
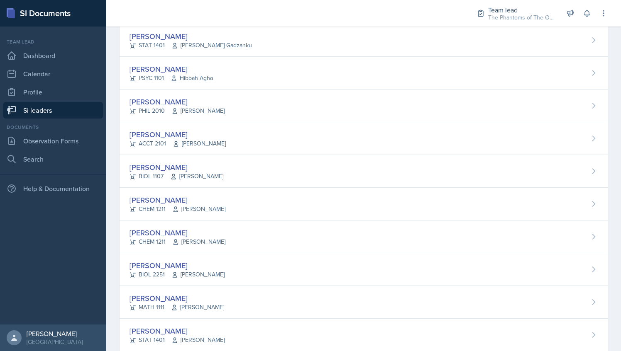
scroll to position [559, 0]
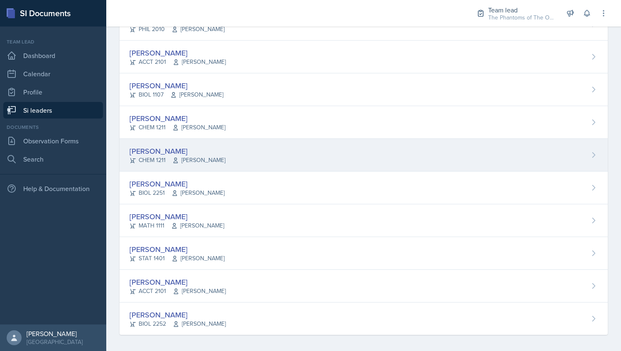
click at [241, 154] on div "[PERSON_NAME] CHEM 1211 [PERSON_NAME]" at bounding box center [363, 155] width 488 height 33
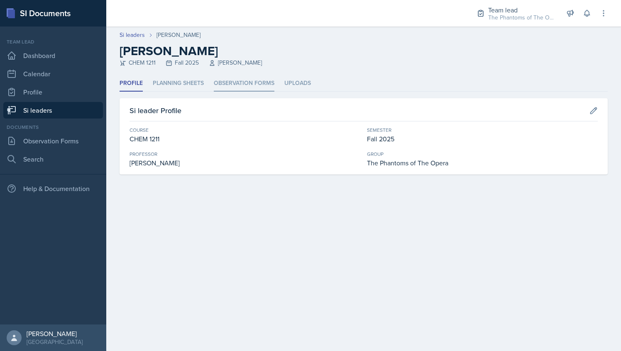
click at [241, 81] on li "Observation Forms" at bounding box center [244, 84] width 61 height 16
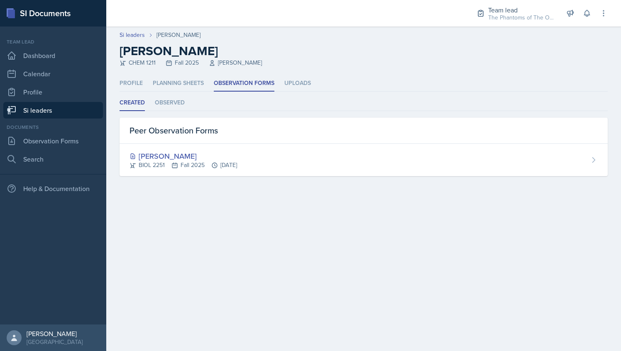
click at [189, 102] on ul "Created Observed" at bounding box center [363, 103] width 488 height 16
click at [179, 100] on li "Observed" at bounding box center [170, 103] width 30 height 16
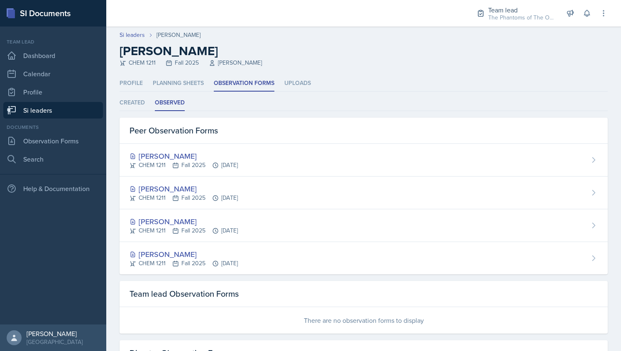
click at [139, 93] on div "Profile Planning Sheets Observation Forms Uploads Profile Planning Sheets Obser…" at bounding box center [363, 235] width 488 height 318
click at [139, 95] on li "Created" at bounding box center [131, 103] width 25 height 16
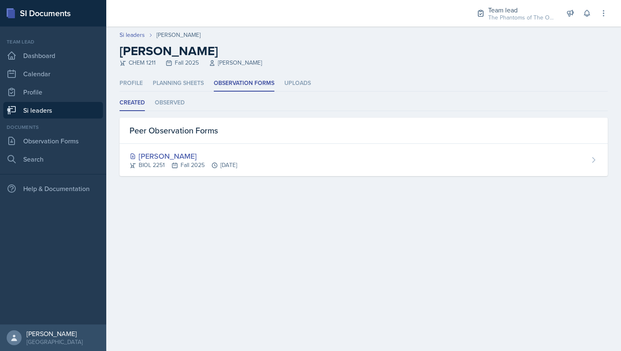
click at [57, 115] on link "Si leaders" at bounding box center [53, 110] width 100 height 17
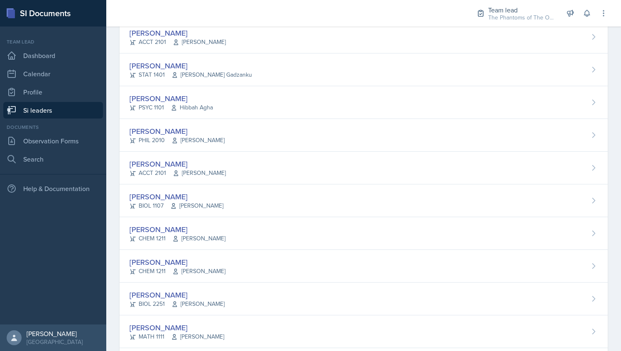
scroll to position [559, 0]
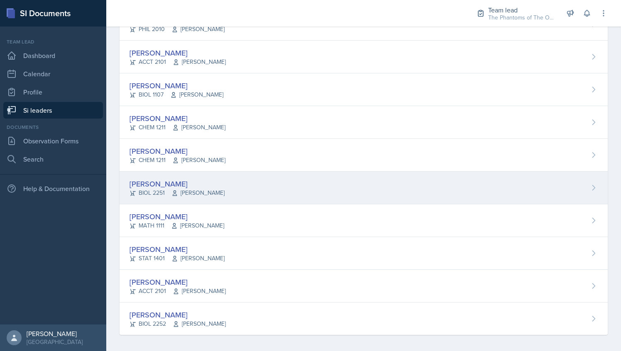
click at [218, 189] on span "[PERSON_NAME]" at bounding box center [197, 193] width 53 height 9
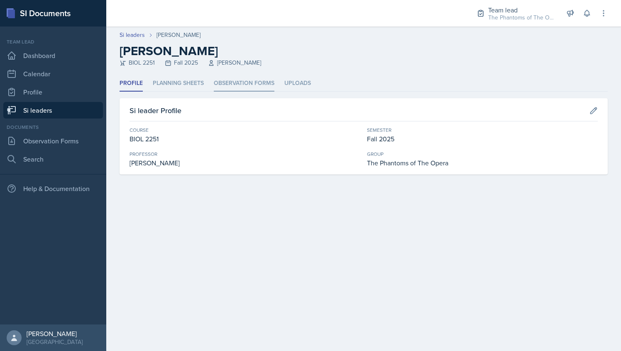
click at [224, 80] on li "Observation Forms" at bounding box center [244, 84] width 61 height 16
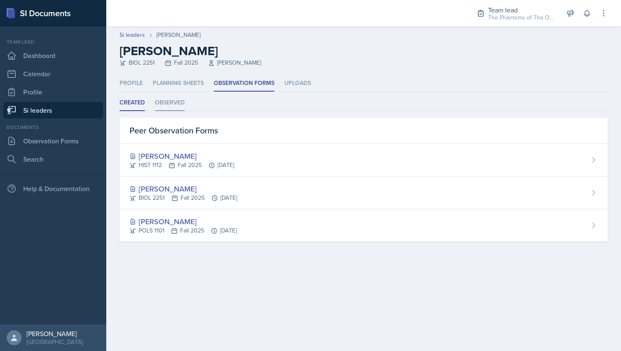
click at [166, 104] on li "Observed" at bounding box center [170, 103] width 30 height 16
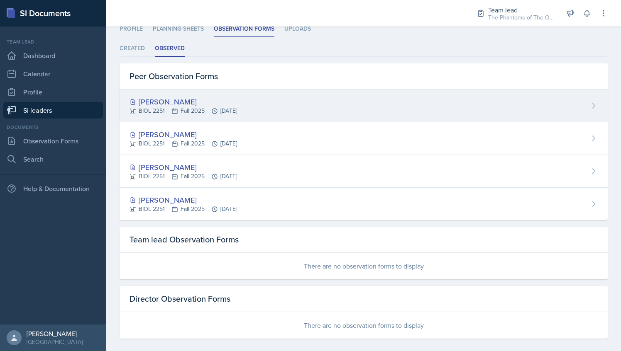
scroll to position [61, 0]
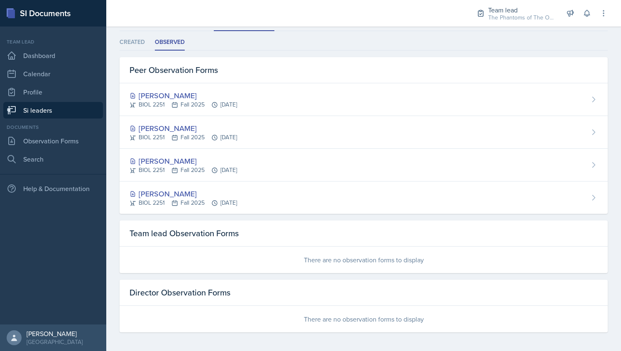
click at [76, 109] on link "Si leaders" at bounding box center [53, 110] width 100 height 17
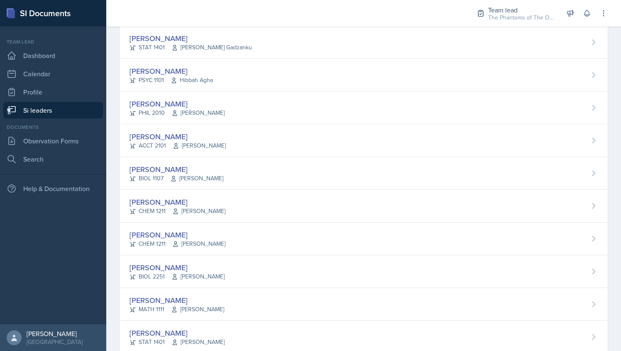
scroll to position [559, 0]
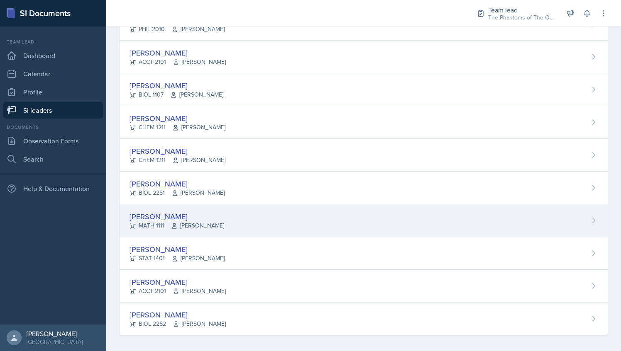
click at [229, 222] on div "[PERSON_NAME] MATH 1111 [PERSON_NAME]" at bounding box center [363, 221] width 488 height 33
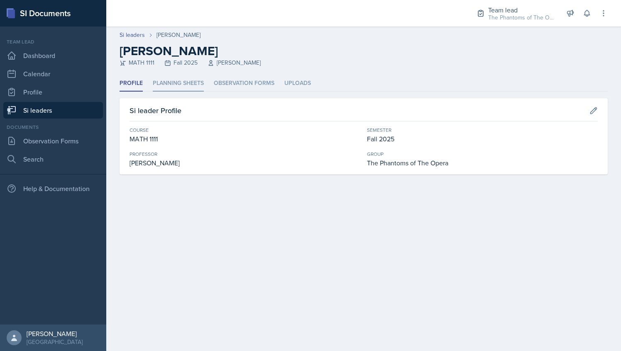
click at [174, 88] on li "Planning Sheets" at bounding box center [178, 84] width 51 height 16
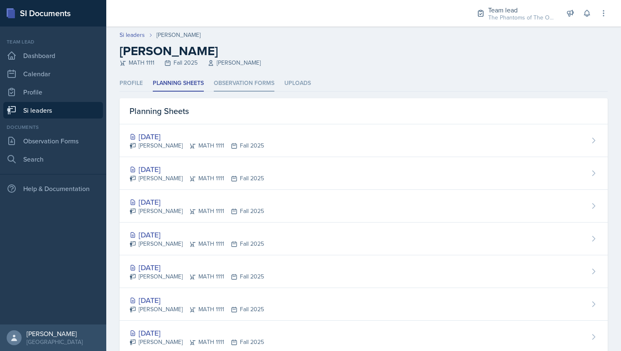
click at [229, 82] on li "Observation Forms" at bounding box center [244, 84] width 61 height 16
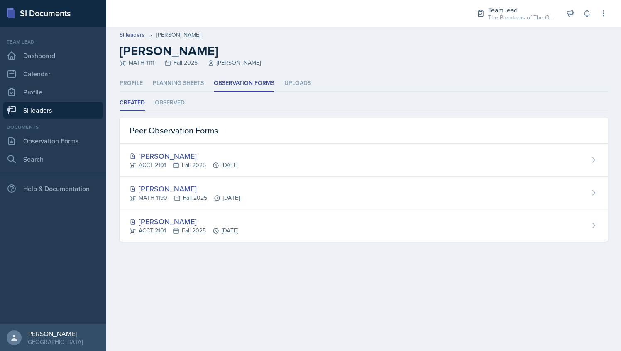
click at [153, 100] on ul "Created Observed" at bounding box center [363, 103] width 488 height 16
click at [162, 101] on li "Observed" at bounding box center [170, 103] width 30 height 16
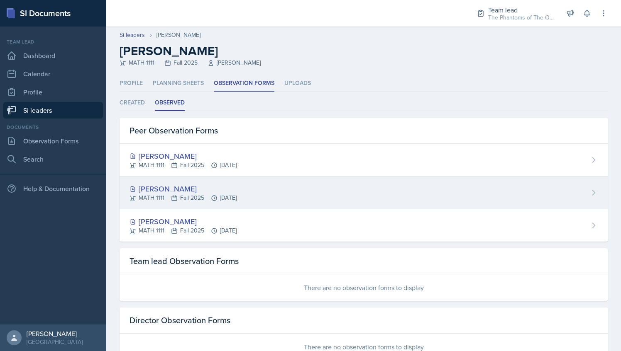
scroll to position [28, 0]
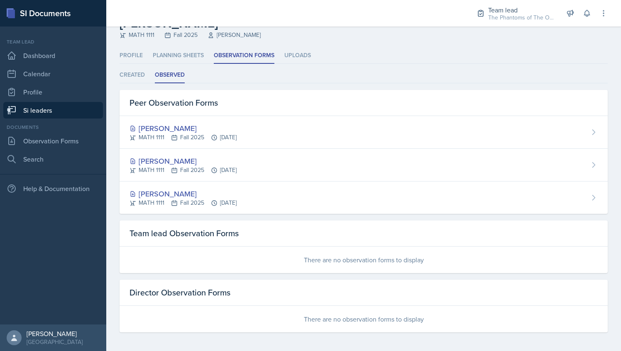
click at [47, 111] on link "Si leaders" at bounding box center [53, 110] width 100 height 17
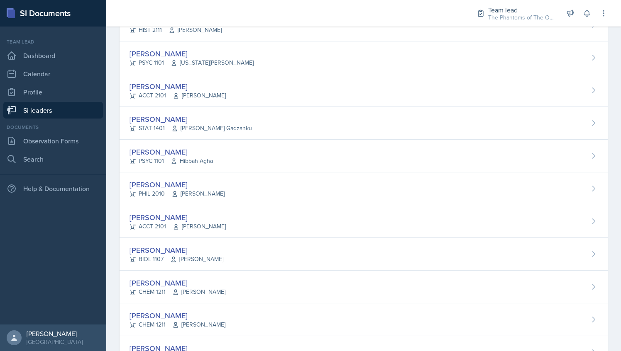
scroll to position [559, 0]
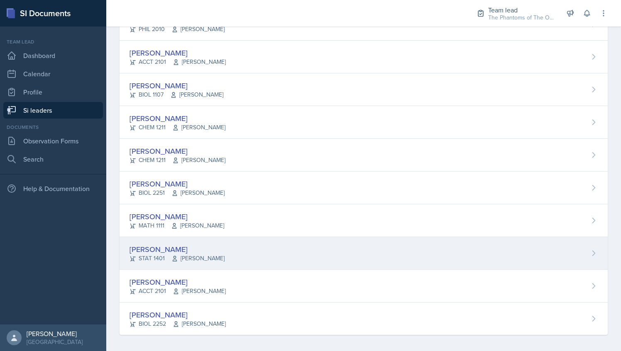
click at [256, 243] on div "[PERSON_NAME] STAT 1401 [PERSON_NAME]" at bounding box center [363, 253] width 488 height 33
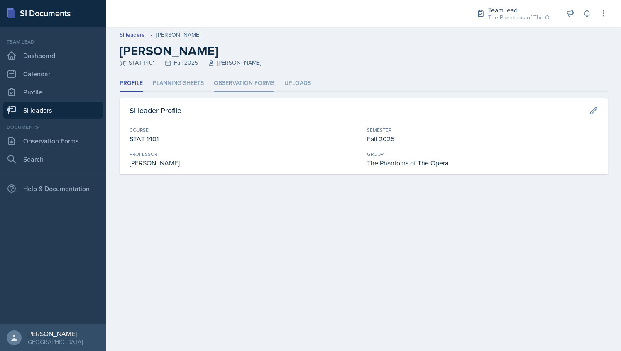
click at [234, 82] on li "Observation Forms" at bounding box center [244, 84] width 61 height 16
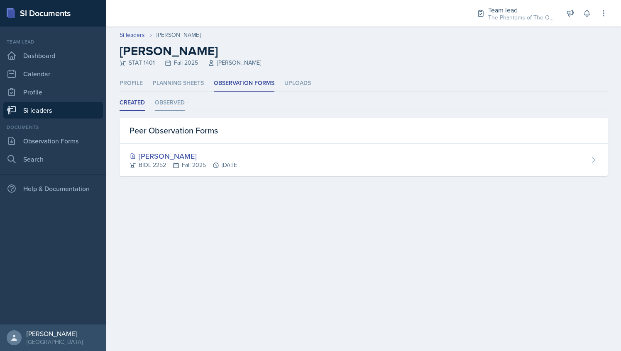
click at [173, 99] on li "Observed" at bounding box center [170, 103] width 30 height 16
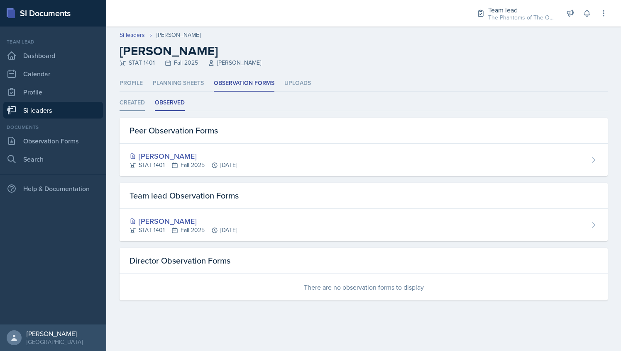
click at [134, 102] on li "Created" at bounding box center [131, 103] width 25 height 16
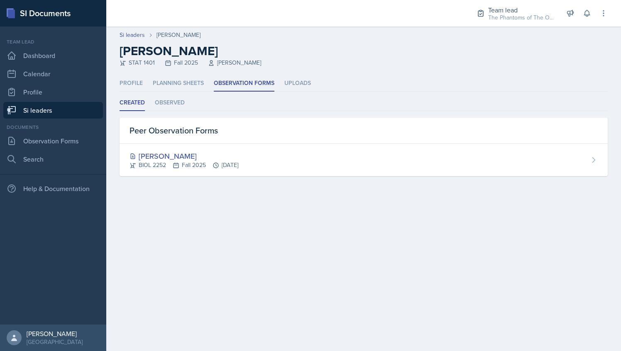
click at [61, 113] on link "Si leaders" at bounding box center [53, 110] width 100 height 17
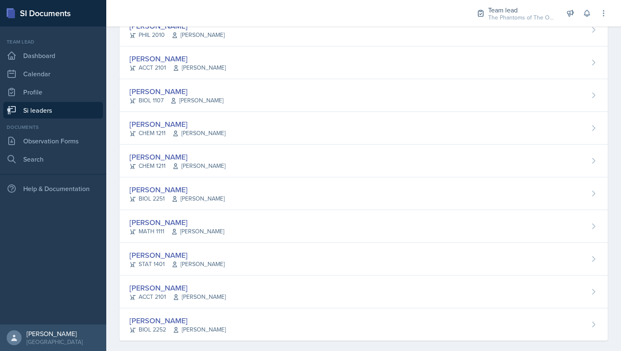
scroll to position [559, 0]
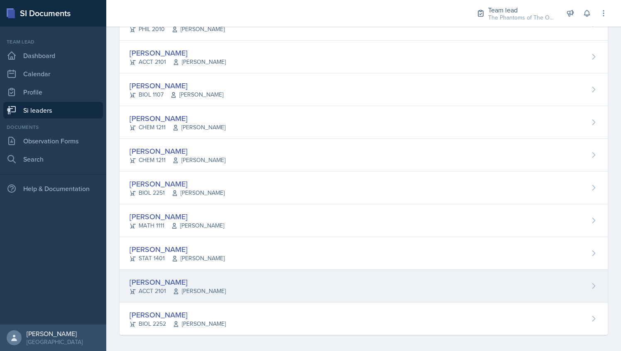
click at [251, 291] on div "[PERSON_NAME] ACCT 2101 [PERSON_NAME]" at bounding box center [363, 286] width 488 height 33
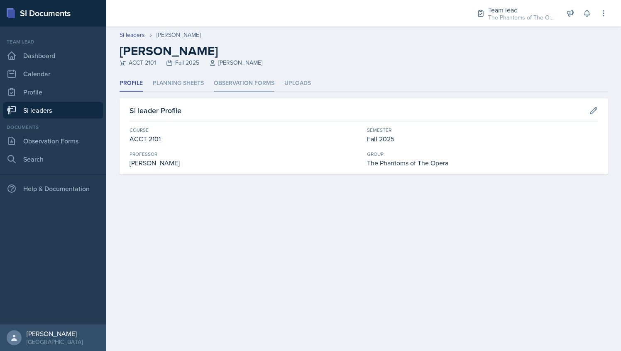
click at [240, 80] on li "Observation Forms" at bounding box center [244, 84] width 61 height 16
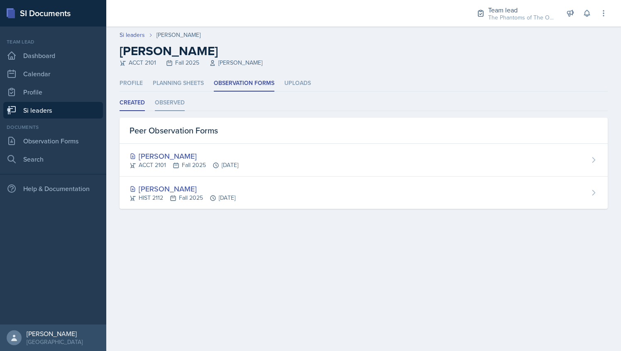
click at [178, 107] on li "Observed" at bounding box center [170, 103] width 30 height 16
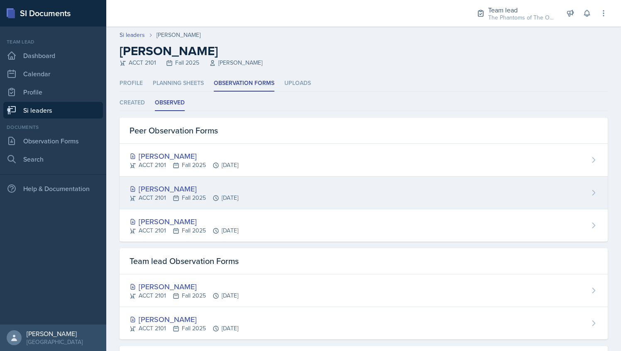
scroll to position [66, 0]
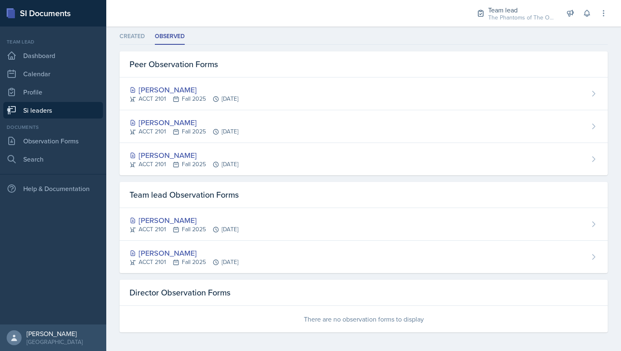
click at [69, 114] on link "Si leaders" at bounding box center [53, 110] width 100 height 17
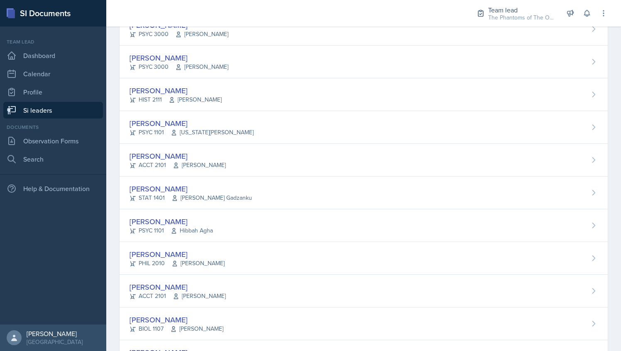
scroll to position [559, 0]
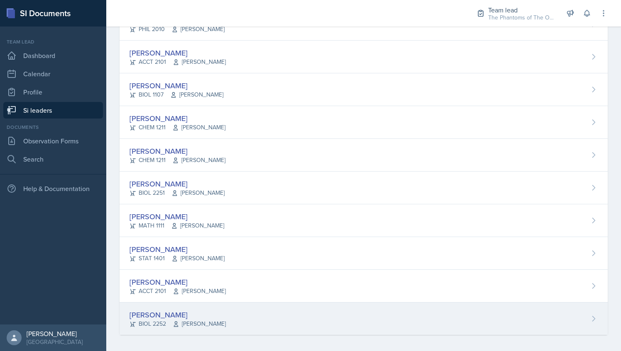
click at [181, 303] on div "[PERSON_NAME] BIOL 2252 [PERSON_NAME]" at bounding box center [363, 319] width 488 height 32
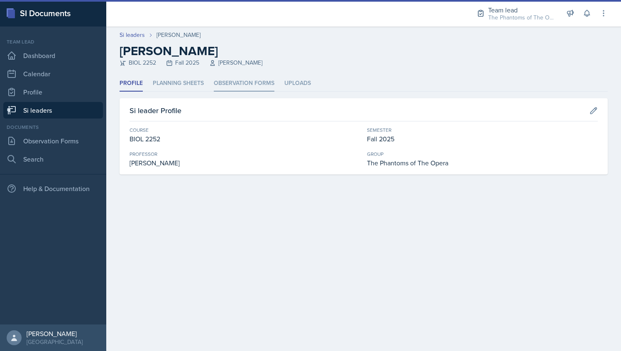
click at [234, 85] on li "Observation Forms" at bounding box center [244, 84] width 61 height 16
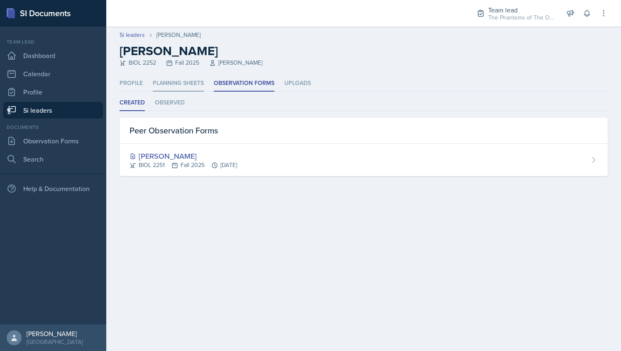
click at [188, 77] on li "Planning Sheets" at bounding box center [178, 84] width 51 height 16
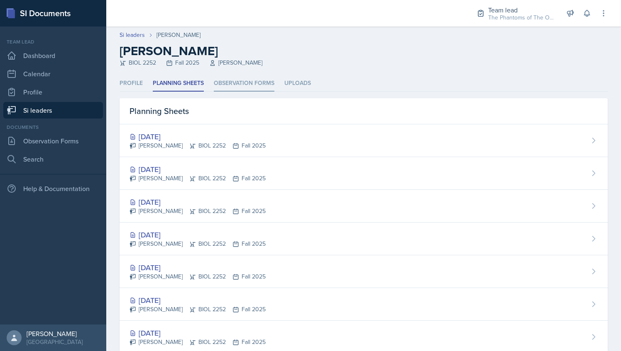
click at [225, 77] on li "Observation Forms" at bounding box center [244, 84] width 61 height 16
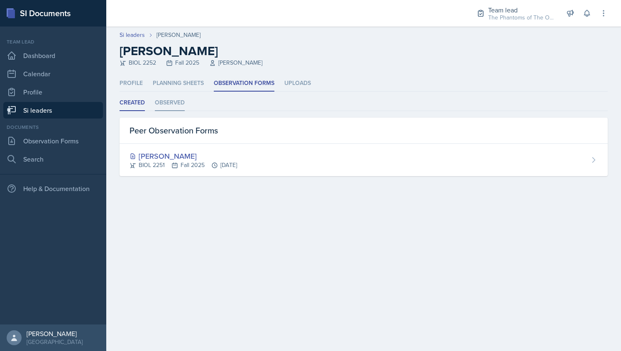
click at [156, 110] on li "Observed" at bounding box center [170, 103] width 30 height 16
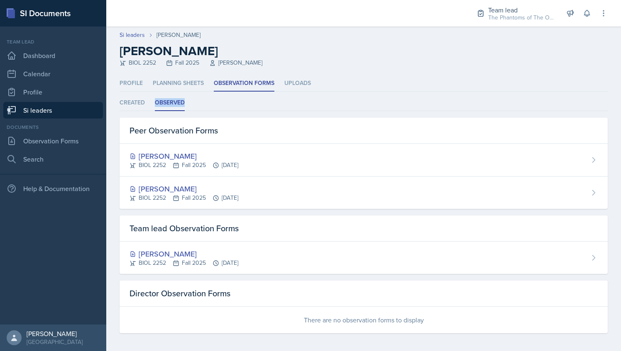
click at [156, 110] on li "Observed" at bounding box center [170, 103] width 30 height 16
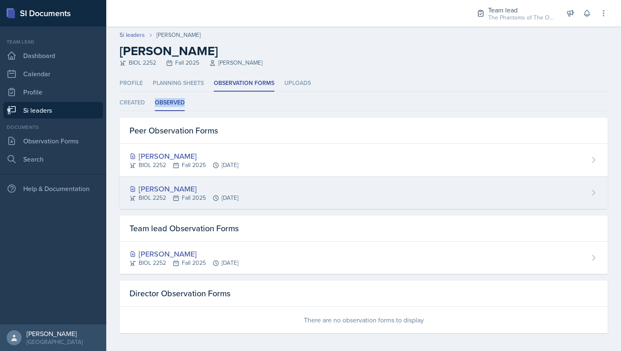
scroll to position [1, 0]
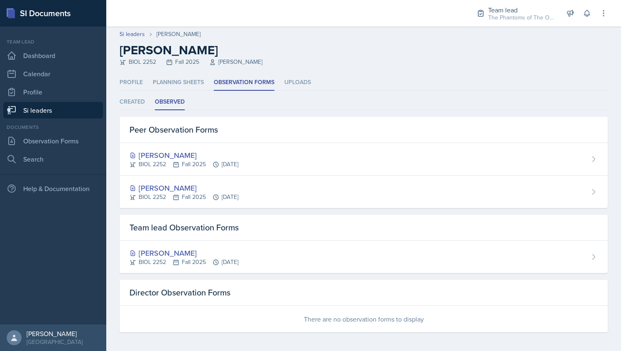
click at [277, 53] on h2 "[PERSON_NAME]" at bounding box center [363, 50] width 488 height 15
click at [74, 114] on link "Si leaders" at bounding box center [53, 110] width 100 height 17
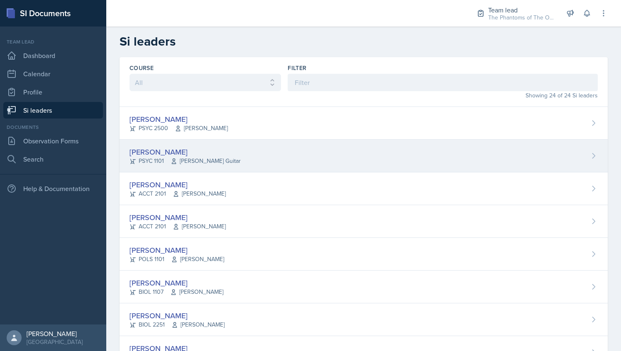
scroll to position [42, 0]
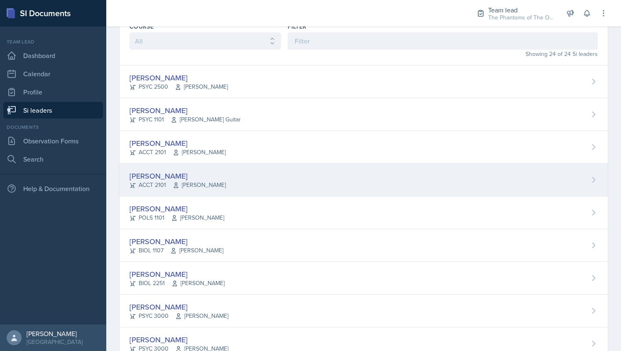
click at [228, 187] on div "[PERSON_NAME] ACCT 2101 [PERSON_NAME]" at bounding box center [363, 180] width 488 height 33
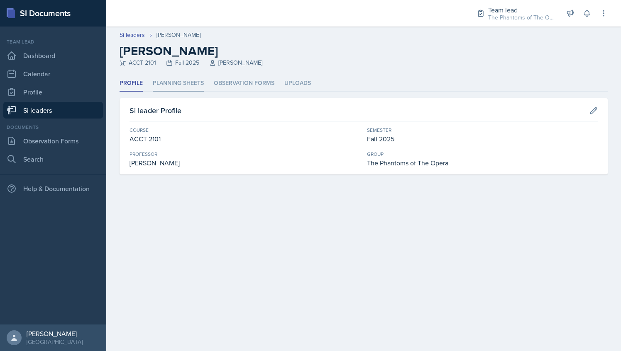
click at [196, 90] on li "Planning Sheets" at bounding box center [178, 84] width 51 height 16
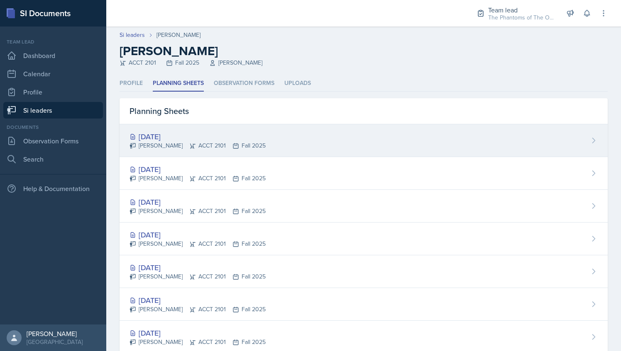
click at [236, 140] on div "[DATE]" at bounding box center [197, 136] width 136 height 11
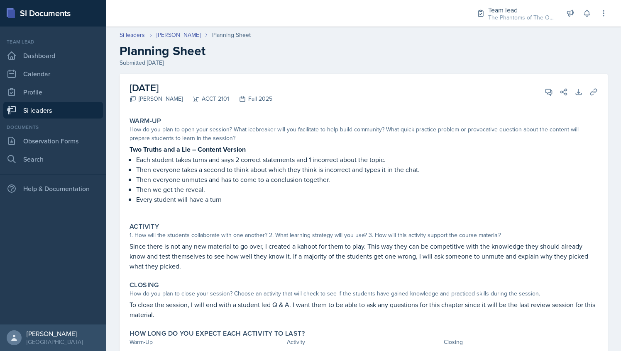
click at [45, 110] on link "Si leaders" at bounding box center [53, 110] width 100 height 17
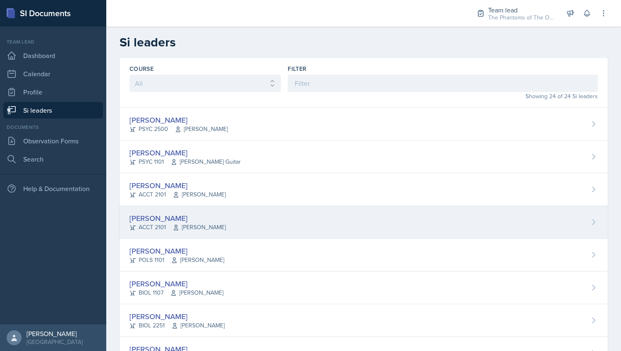
scroll to position [31, 0]
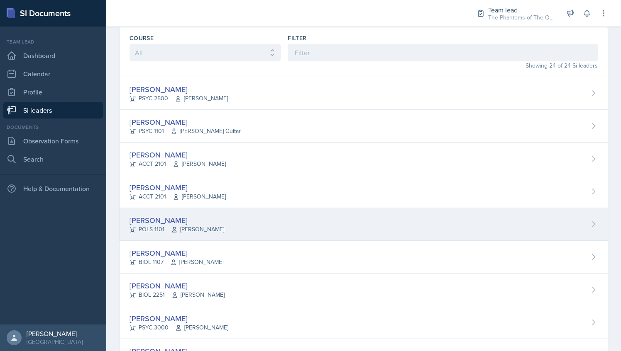
click at [242, 218] on div "[PERSON_NAME] POLS 1101 [PERSON_NAME]" at bounding box center [363, 224] width 488 height 33
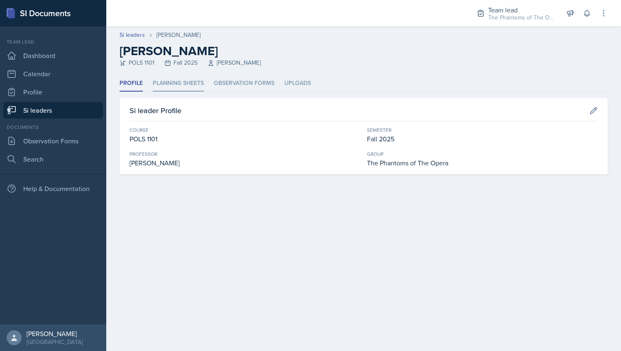
click at [197, 83] on li "Planning Sheets" at bounding box center [178, 84] width 51 height 16
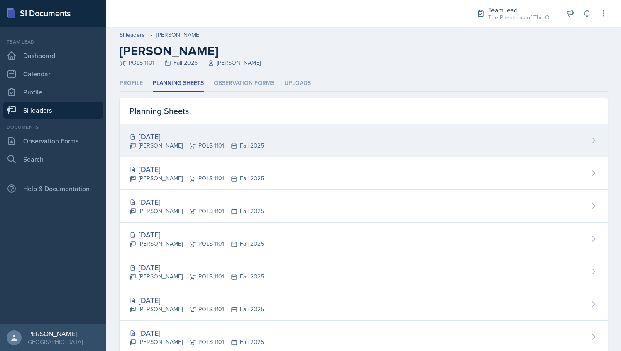
click at [191, 144] on div "[PERSON_NAME] POLS 1101 Fall 2025" at bounding box center [196, 145] width 134 height 9
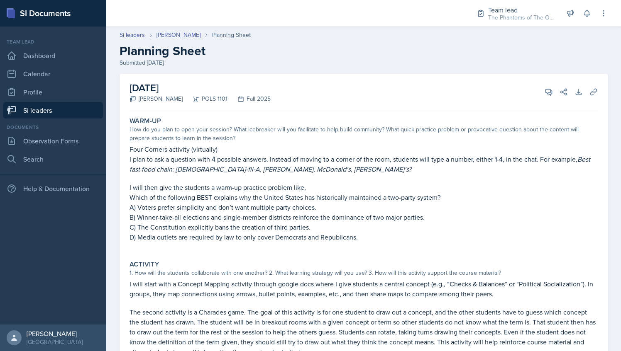
click at [72, 113] on link "Si leaders" at bounding box center [53, 110] width 100 height 17
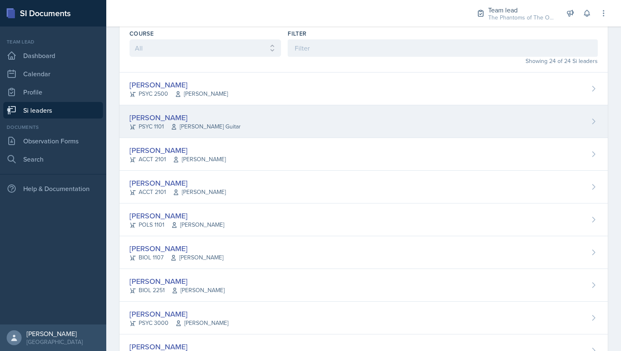
scroll to position [36, 0]
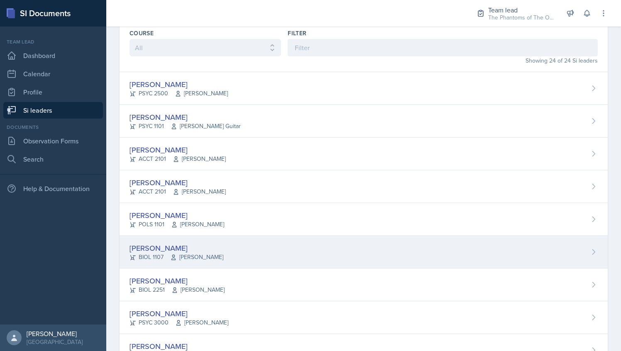
click at [218, 238] on div "[PERSON_NAME] BIOL 1107 [PERSON_NAME]" at bounding box center [363, 252] width 488 height 33
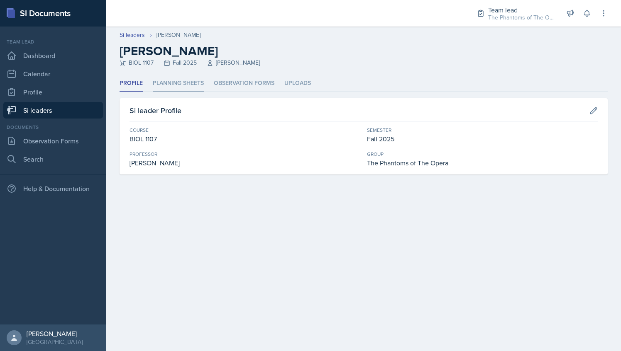
click at [193, 76] on li "Planning Sheets" at bounding box center [178, 84] width 51 height 16
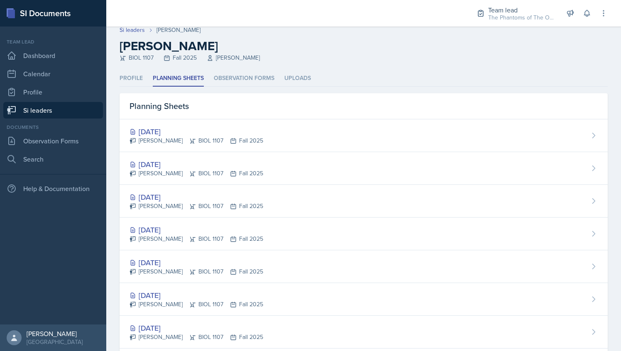
scroll to position [8, 0]
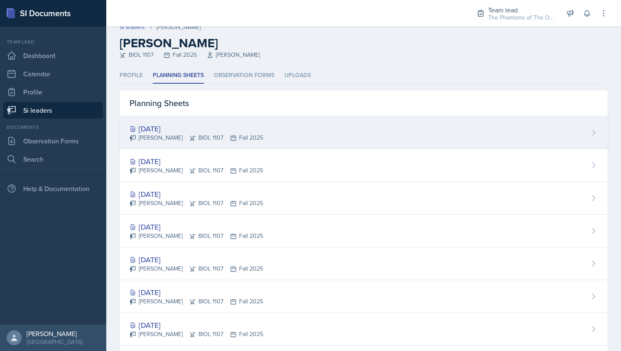
click at [207, 120] on div "[DATE] [PERSON_NAME] BIOL 1107 Fall 2025" at bounding box center [363, 133] width 488 height 33
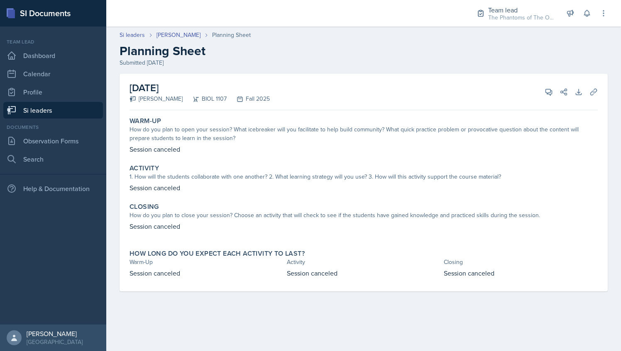
click at [43, 108] on link "Si leaders" at bounding box center [53, 110] width 100 height 17
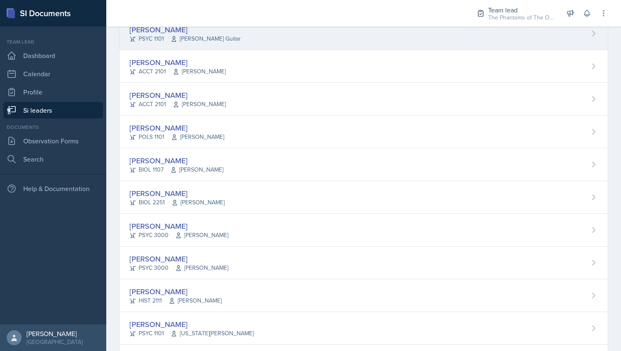
scroll to position [124, 0]
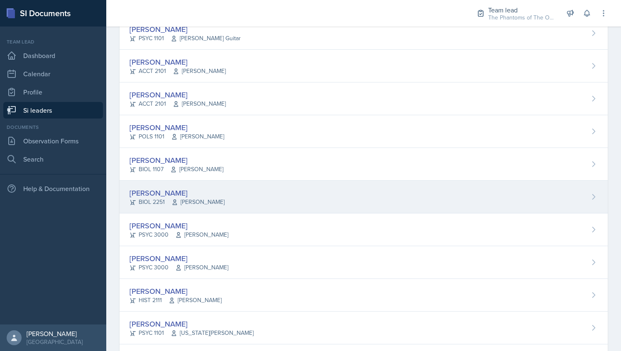
click at [204, 192] on div "[PERSON_NAME]" at bounding box center [176, 193] width 95 height 11
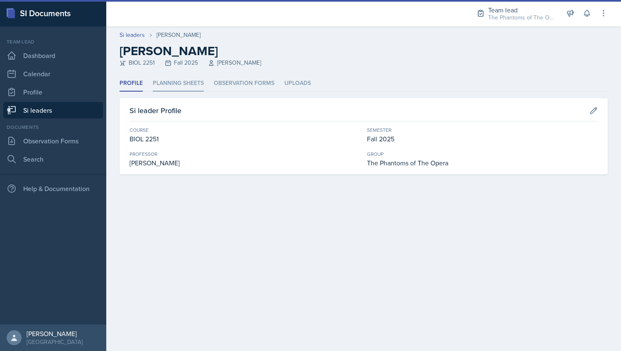
click at [187, 86] on li "Planning Sheets" at bounding box center [178, 84] width 51 height 16
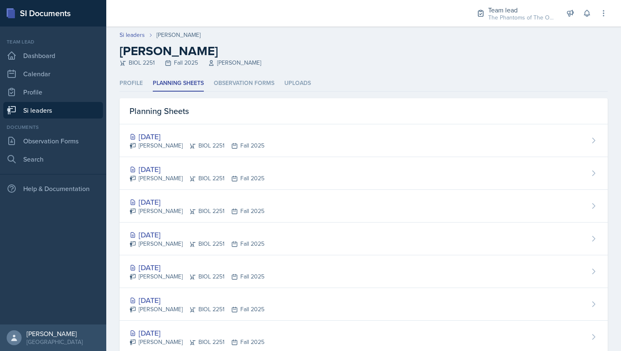
click at [60, 115] on link "Si leaders" at bounding box center [53, 110] width 100 height 17
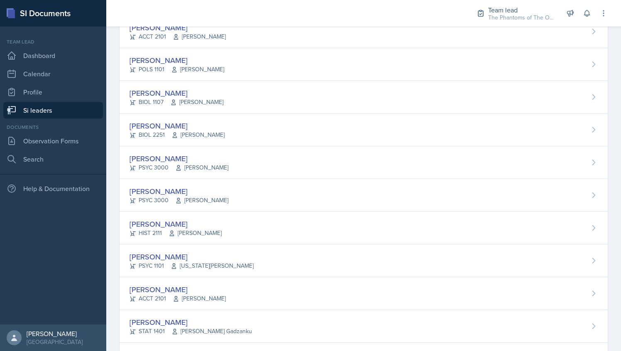
scroll to position [236, 0]
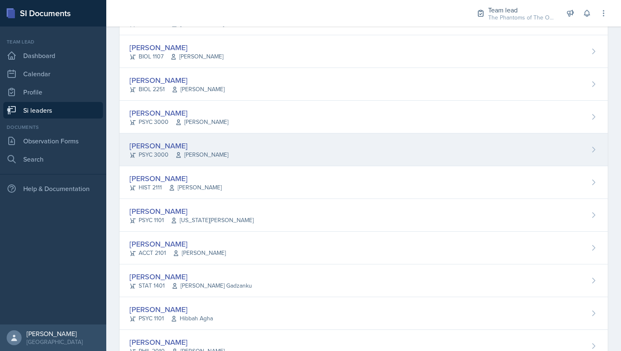
click at [229, 134] on div "[PERSON_NAME] PSYC 3000 [PERSON_NAME]" at bounding box center [363, 150] width 488 height 33
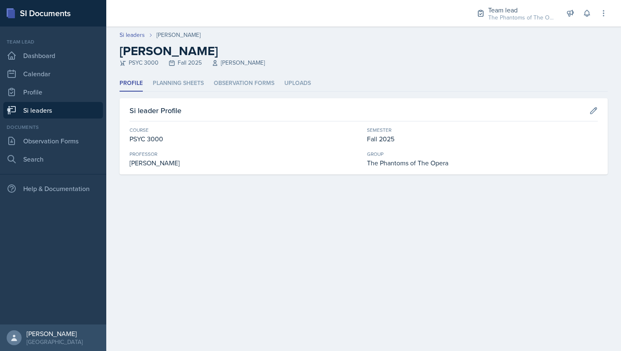
click at [60, 114] on link "Si leaders" at bounding box center [53, 110] width 100 height 17
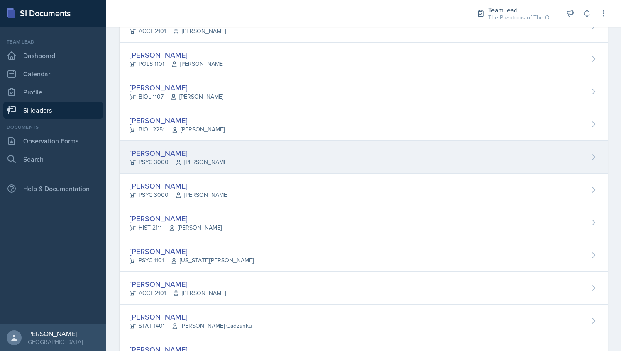
scroll to position [225, 0]
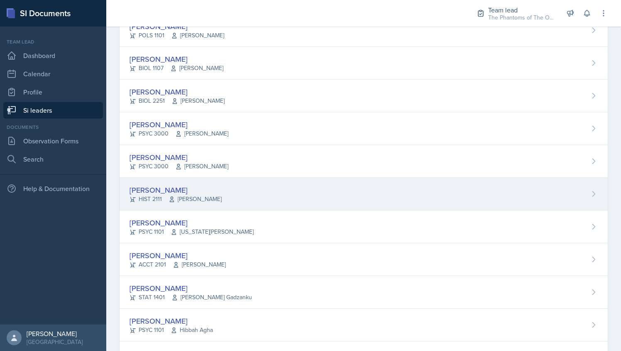
click at [238, 190] on div "[PERSON_NAME] HIST 2111 [PERSON_NAME]" at bounding box center [363, 194] width 488 height 33
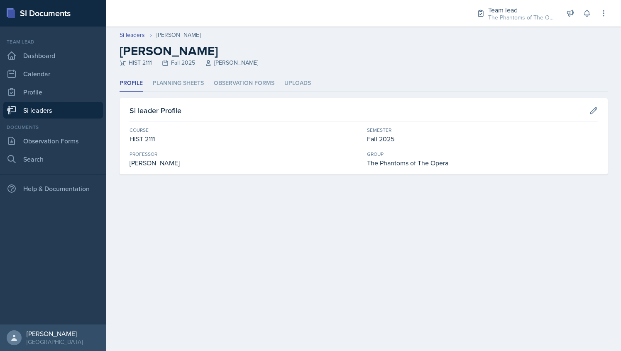
click at [51, 104] on link "Si leaders" at bounding box center [53, 110] width 100 height 17
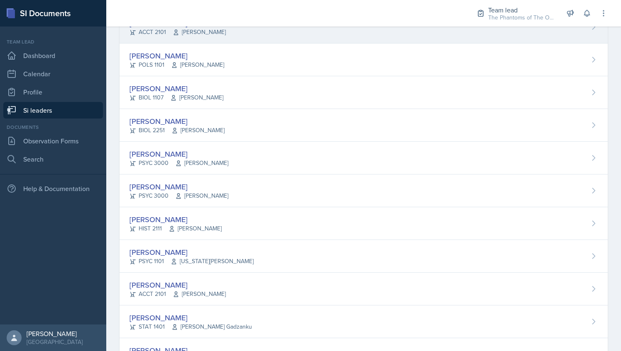
scroll to position [199, 0]
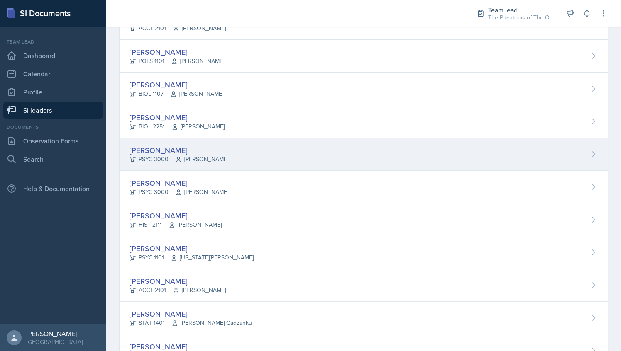
click at [211, 154] on div "[PERSON_NAME]" at bounding box center [178, 150] width 99 height 11
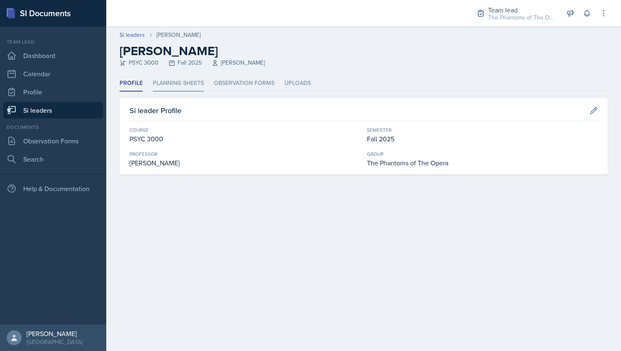
click at [172, 85] on li "Planning Sheets" at bounding box center [178, 84] width 51 height 16
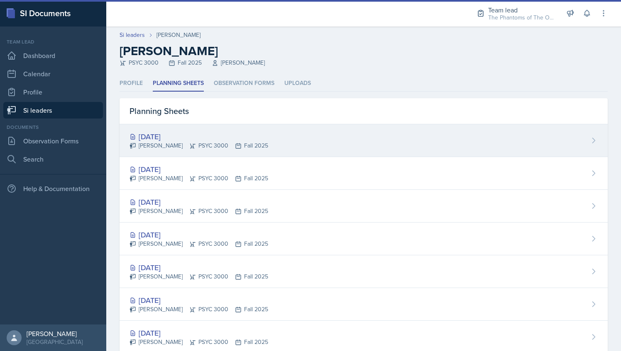
click at [188, 138] on div "[DATE]" at bounding box center [198, 136] width 139 height 11
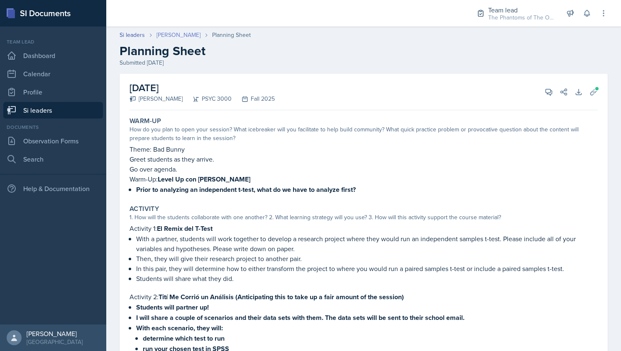
click at [168, 33] on link "[PERSON_NAME]" at bounding box center [178, 35] width 44 height 9
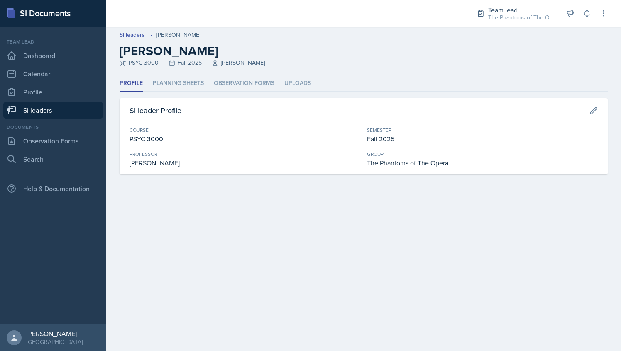
click at [74, 112] on link "Si leaders" at bounding box center [53, 110] width 100 height 17
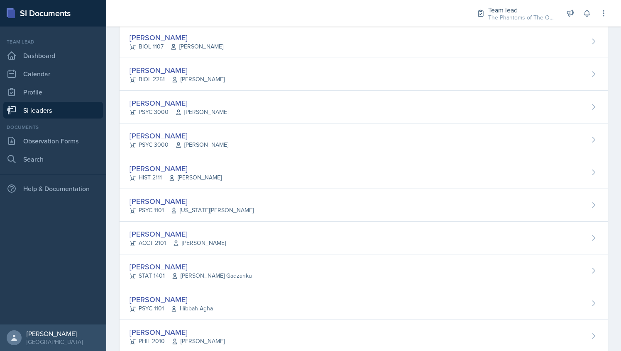
scroll to position [248, 0]
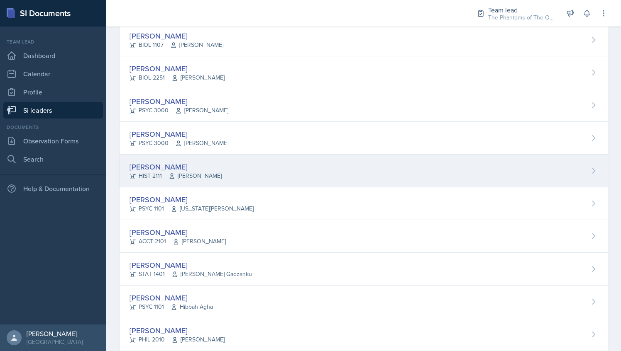
click at [280, 183] on div "[PERSON_NAME] HIST 2111 [PERSON_NAME]" at bounding box center [363, 171] width 488 height 33
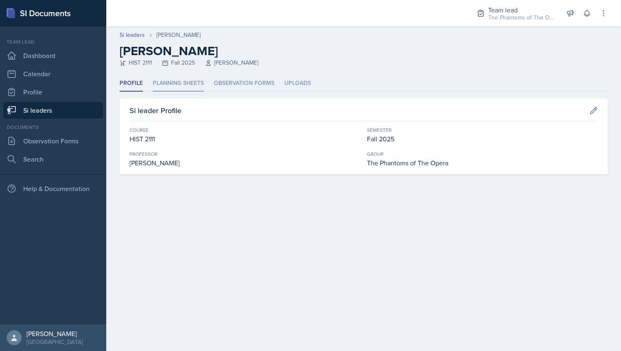
click at [176, 86] on li "Planning Sheets" at bounding box center [178, 84] width 51 height 16
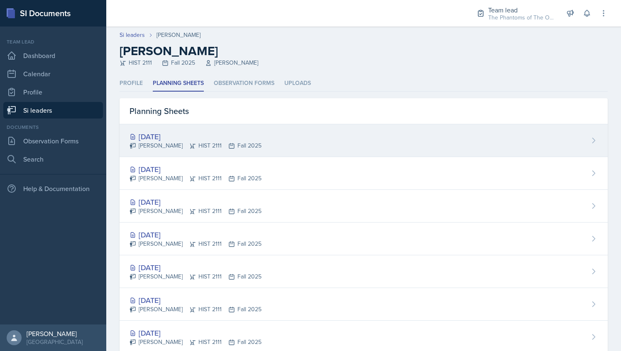
click at [198, 133] on div "[DATE]" at bounding box center [195, 136] width 132 height 11
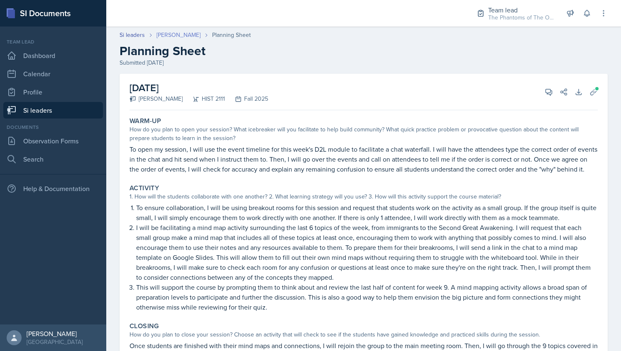
click at [164, 32] on link "[PERSON_NAME]" at bounding box center [178, 35] width 44 height 9
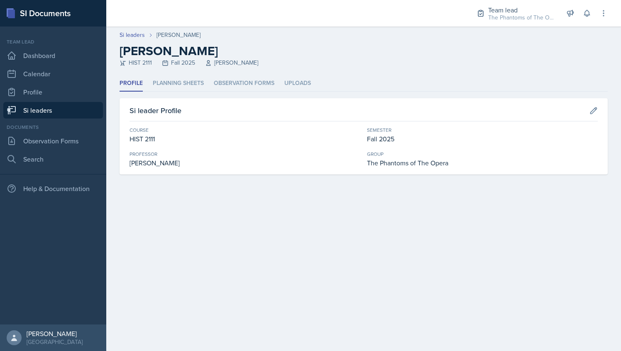
click at [75, 110] on link "Si leaders" at bounding box center [53, 110] width 100 height 17
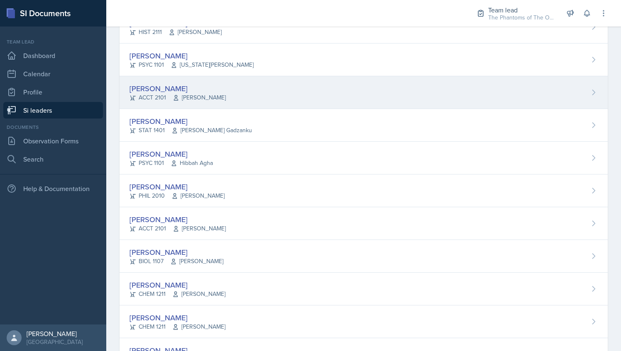
scroll to position [376, 0]
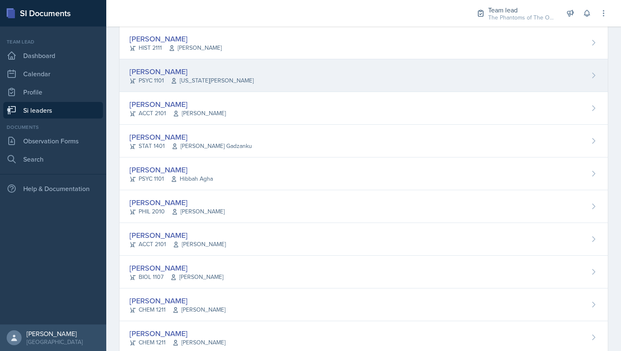
click at [289, 79] on div "[PERSON_NAME] PSYC 1101 [US_STATE][PERSON_NAME]" at bounding box center [363, 75] width 488 height 33
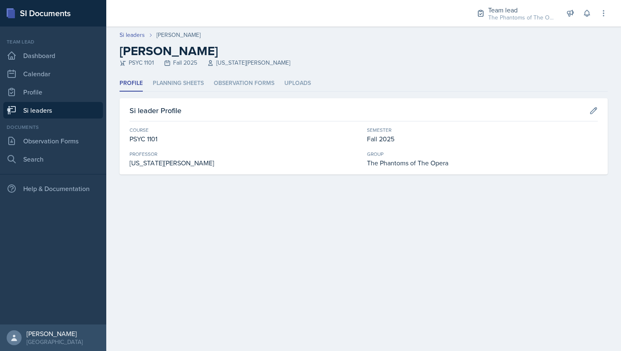
click at [176, 70] on header "Si leaders [PERSON_NAME] [PERSON_NAME] PSYC 1101 Fall 2025 [US_STATE][PERSON_NA…" at bounding box center [363, 51] width 514 height 49
click at [178, 80] on li "Planning Sheets" at bounding box center [178, 84] width 51 height 16
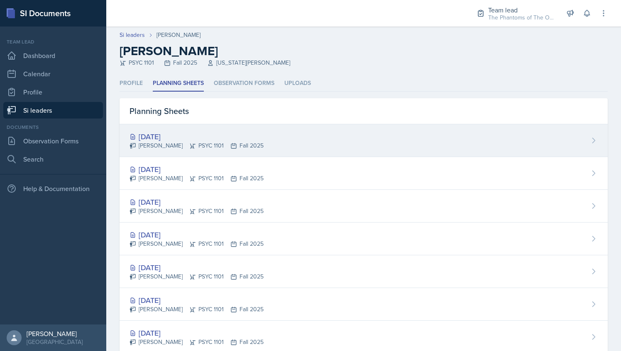
click at [183, 132] on div "[DATE]" at bounding box center [196, 136] width 134 height 11
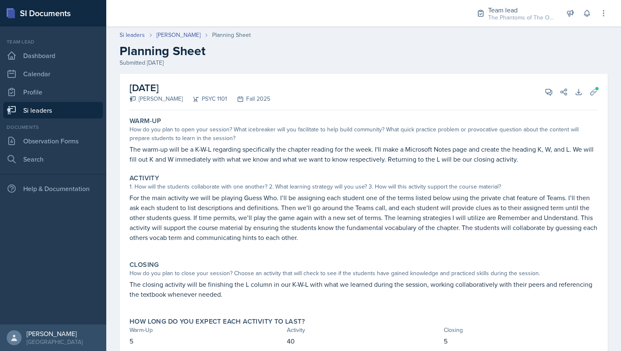
click at [73, 115] on link "Si leaders" at bounding box center [53, 110] width 100 height 17
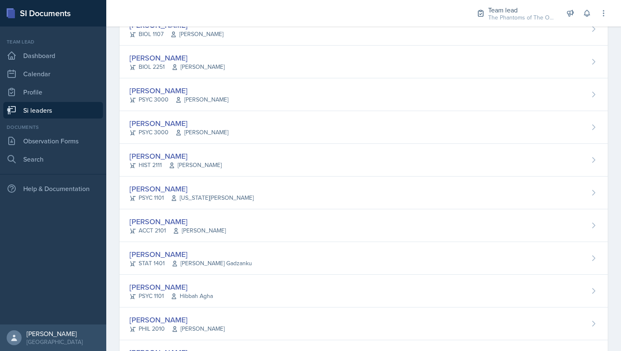
scroll to position [329, 0]
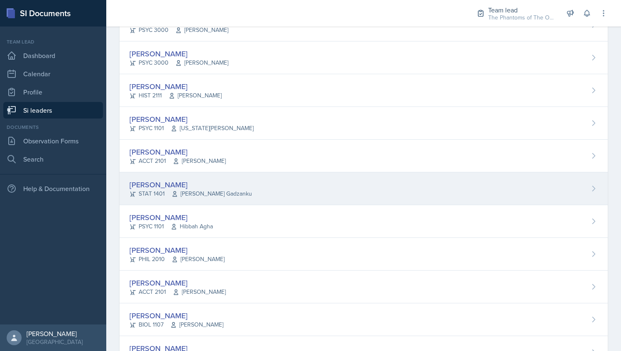
click at [221, 190] on span "[PERSON_NAME] Gadzanku" at bounding box center [211, 194] width 80 height 9
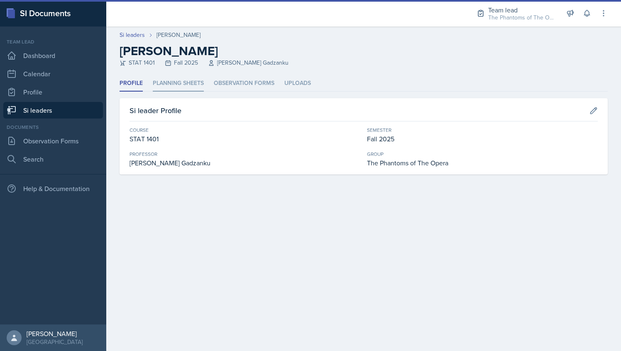
click at [180, 88] on li "Planning Sheets" at bounding box center [178, 84] width 51 height 16
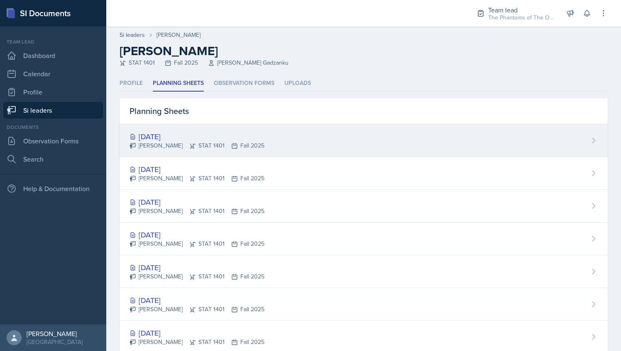
click at [185, 130] on div "[DATE] [PERSON_NAME] STAT 1401 Fall 2025" at bounding box center [363, 140] width 488 height 33
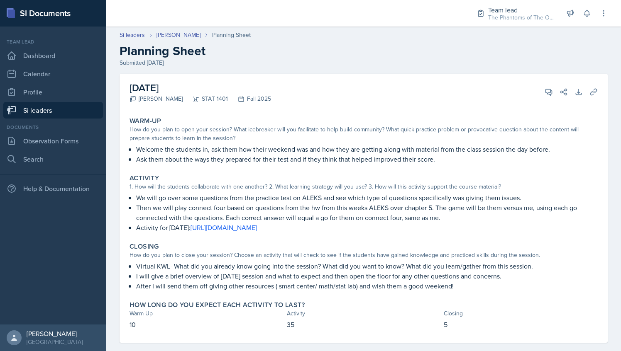
click at [70, 100] on div "Team lead Dashboard Calendar Profile Si leaders" at bounding box center [53, 78] width 100 height 80
click at [79, 112] on link "Si leaders" at bounding box center [53, 110] width 100 height 17
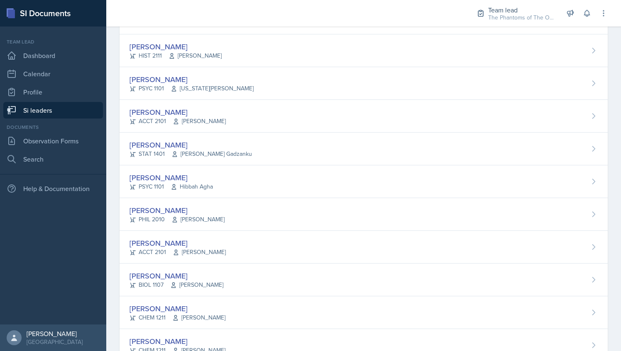
scroll to position [369, 0]
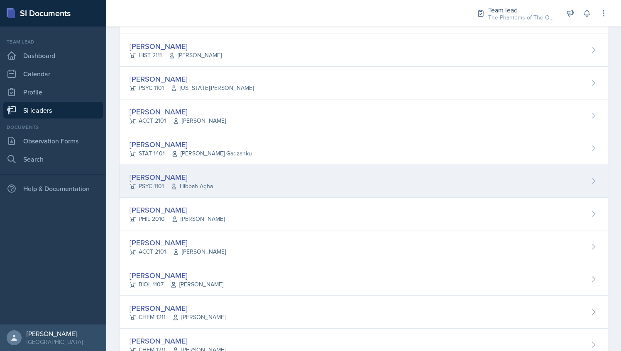
click at [252, 178] on div "[PERSON_NAME] PSYC 1101 Hibbah Agha" at bounding box center [363, 181] width 488 height 33
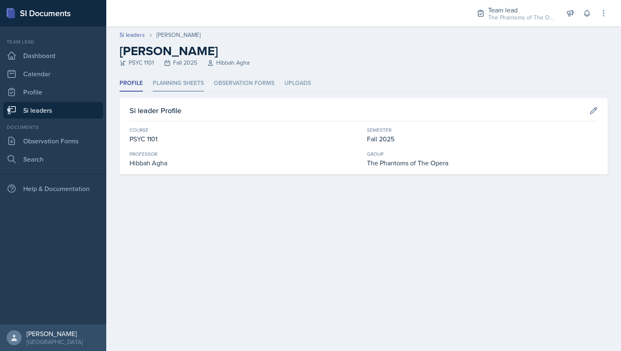
click at [161, 91] on li "Planning Sheets" at bounding box center [178, 84] width 51 height 16
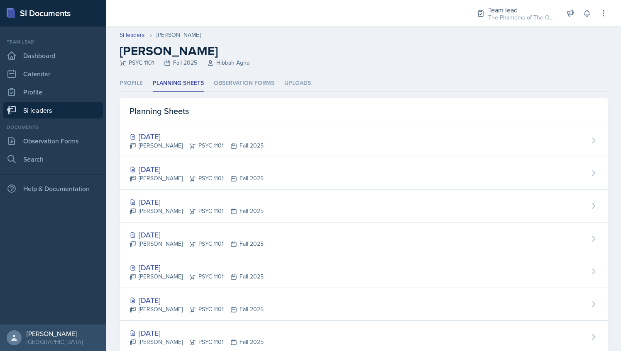
click at [335, 63] on div "PSYC 1101 Fall 2025 Hibbah Agha" at bounding box center [363, 63] width 488 height 9
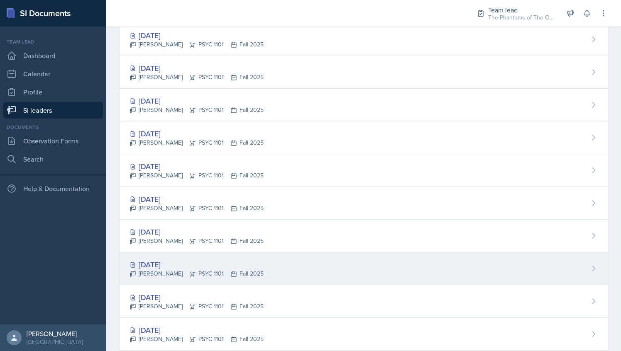
scroll to position [140, 0]
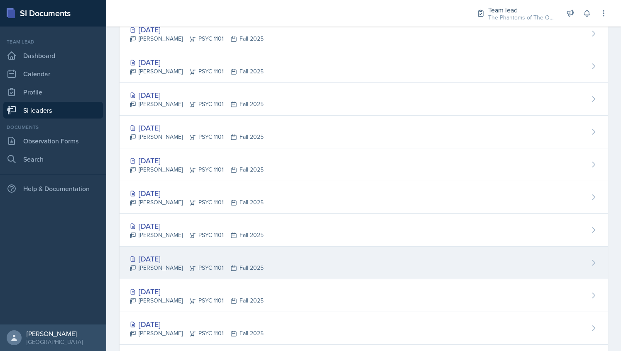
click at [167, 251] on div "[DATE] [PERSON_NAME] PSYC 1101 Fall 2025" at bounding box center [363, 263] width 488 height 33
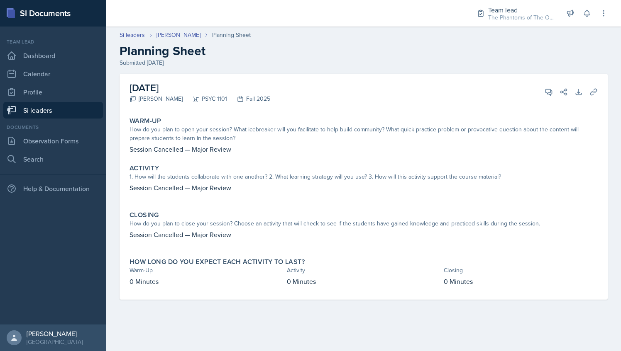
click at [66, 107] on link "Si leaders" at bounding box center [53, 110] width 100 height 17
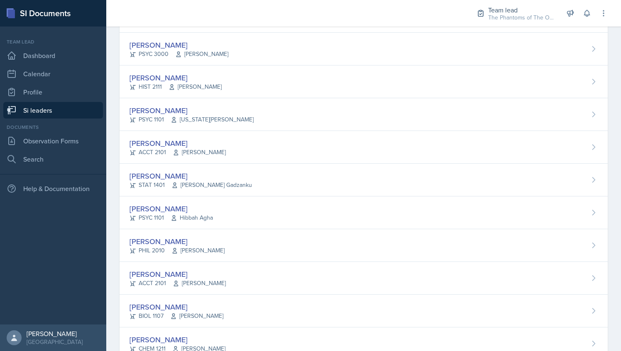
scroll to position [336, 0]
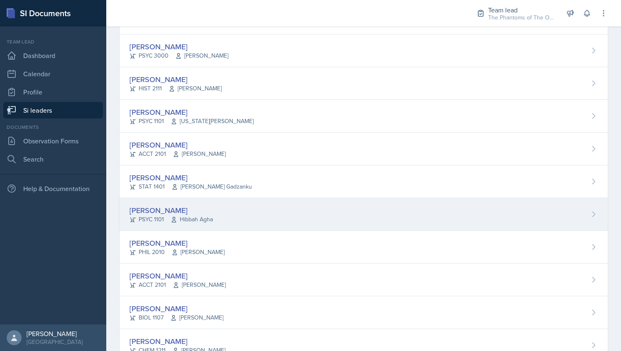
click at [208, 212] on div "[PERSON_NAME]" at bounding box center [170, 210] width 83 height 11
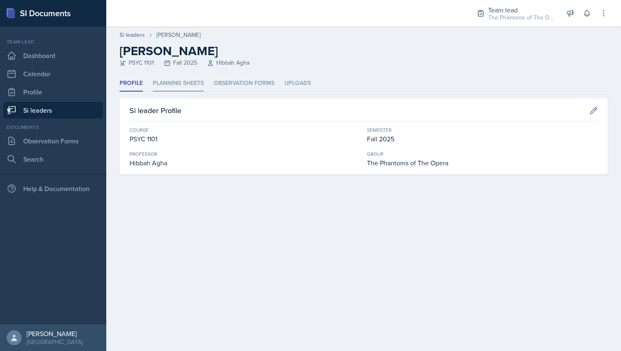
click at [173, 78] on li "Planning Sheets" at bounding box center [178, 84] width 51 height 16
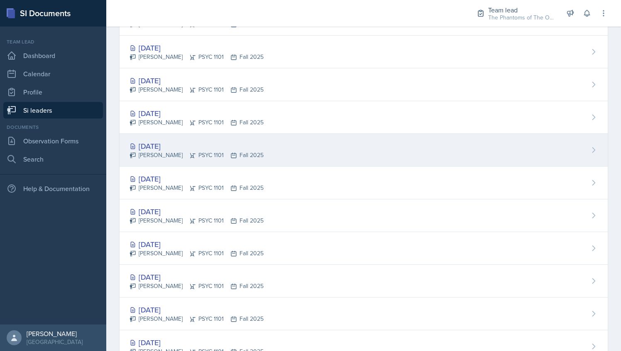
scroll to position [219, 0]
click at [241, 144] on div "[DATE]" at bounding box center [196, 146] width 134 height 11
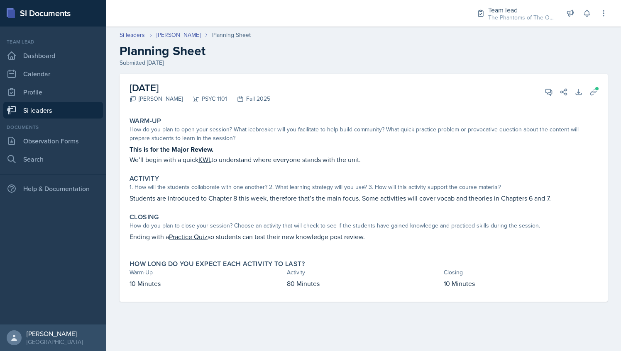
click at [175, 30] on header "Si leaders [PERSON_NAME] Planning Sheet Planning Sheet Submitted [DATE]" at bounding box center [363, 48] width 514 height 53
click at [176, 34] on link "[PERSON_NAME]" at bounding box center [178, 35] width 44 height 9
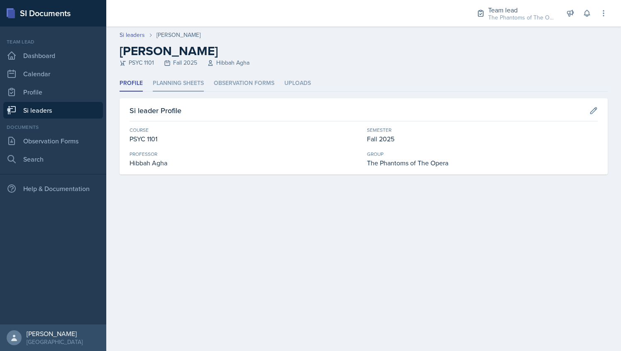
click at [180, 81] on li "Planning Sheets" at bounding box center [178, 84] width 51 height 16
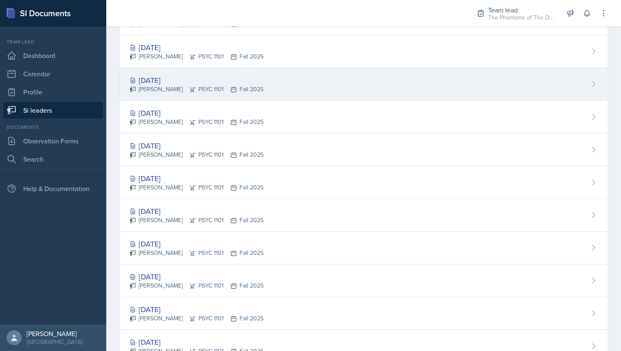
scroll to position [187, 0]
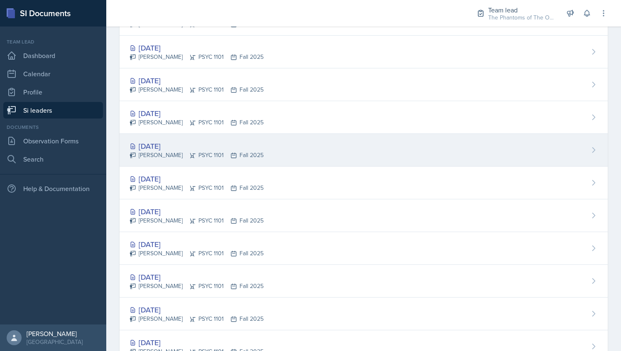
click at [230, 151] on div "[PERSON_NAME] PSYC 1101 Fall 2025" at bounding box center [196, 155] width 134 height 9
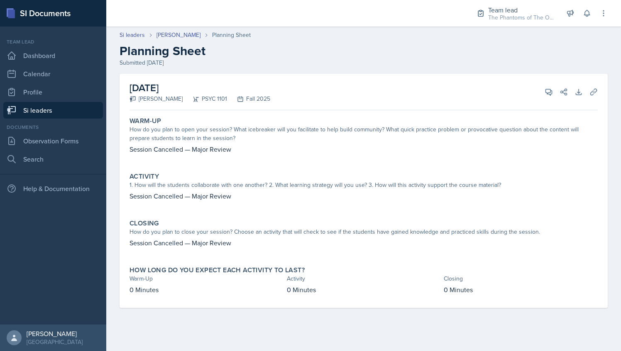
click at [175, 40] on div "Si leaders [PERSON_NAME] Planning Sheet Planning Sheet Submitted [DATE]" at bounding box center [363, 49] width 514 height 37
click at [176, 33] on link "[PERSON_NAME]" at bounding box center [178, 35] width 44 height 9
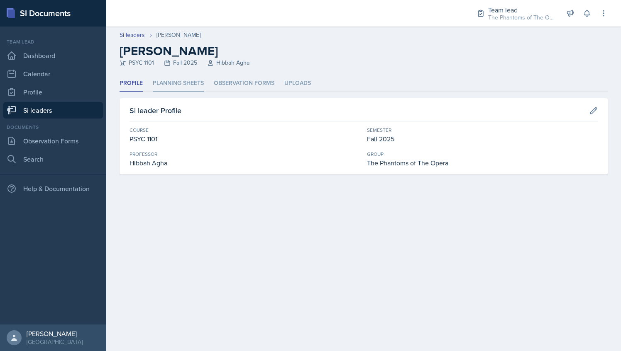
click at [193, 91] on li "Planning Sheets" at bounding box center [178, 84] width 51 height 16
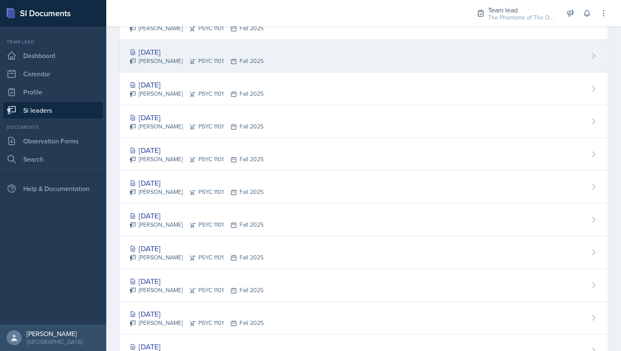
scroll to position [168, 0]
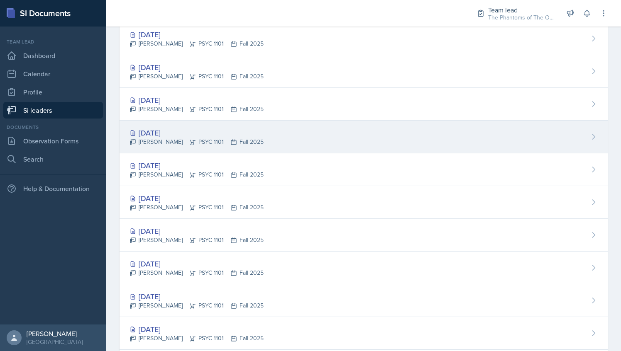
click at [253, 138] on div "[PERSON_NAME] PSYC 1101 Fall 2025" at bounding box center [196, 142] width 134 height 9
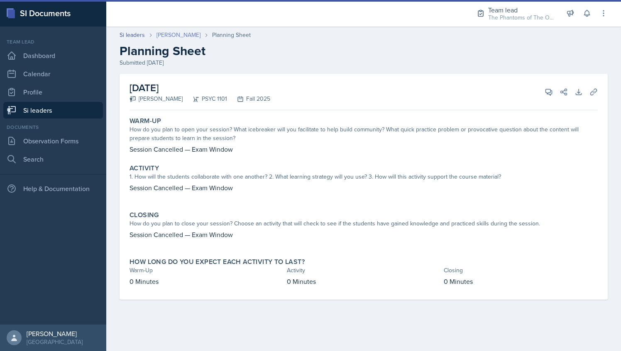
click at [172, 35] on link "[PERSON_NAME]" at bounding box center [178, 35] width 44 height 9
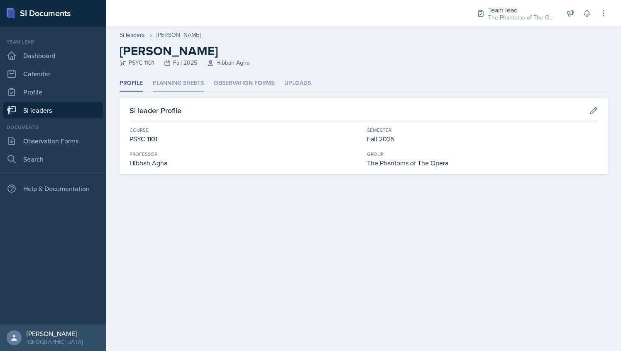
click at [175, 82] on li "Planning Sheets" at bounding box center [178, 84] width 51 height 16
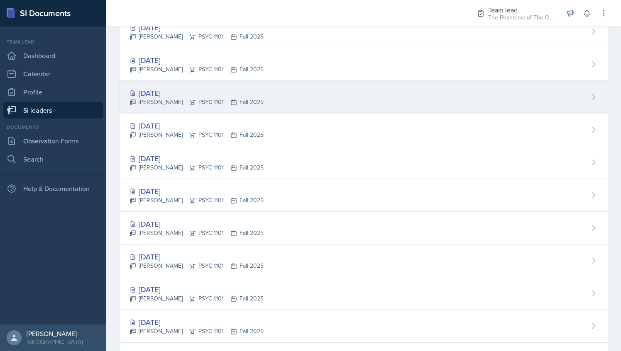
scroll to position [174, 0]
click at [226, 98] on div "[PERSON_NAME] PSYC 1101 Fall 2025" at bounding box center [196, 102] width 134 height 9
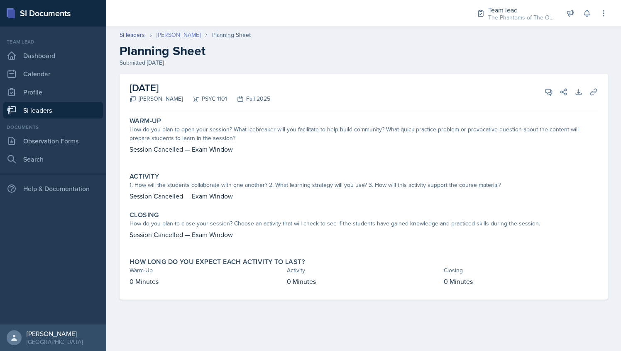
click at [175, 34] on link "[PERSON_NAME]" at bounding box center [178, 35] width 44 height 9
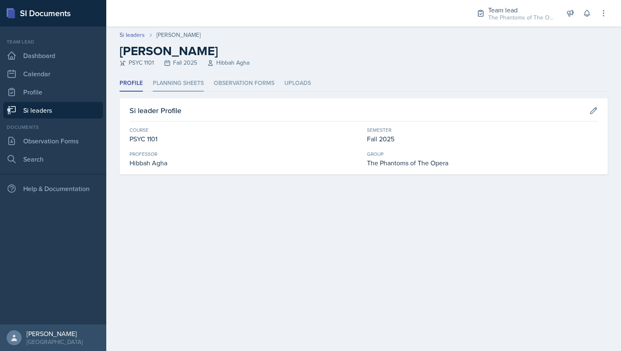
click at [176, 90] on li "Planning Sheets" at bounding box center [178, 84] width 51 height 16
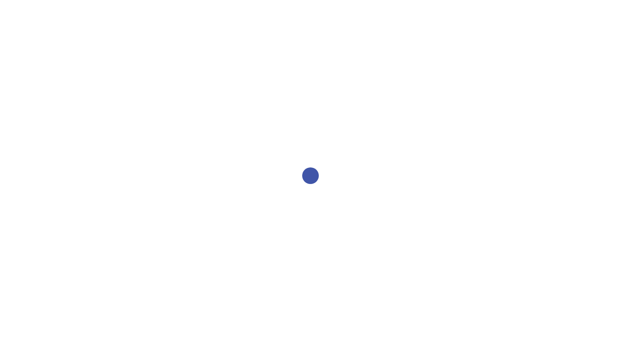
select select "2bed604d-1099-4043-b1bc-2365e8740244"
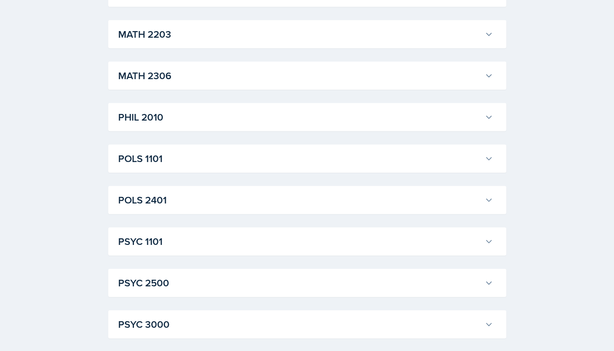
scroll to position [1132, 0]
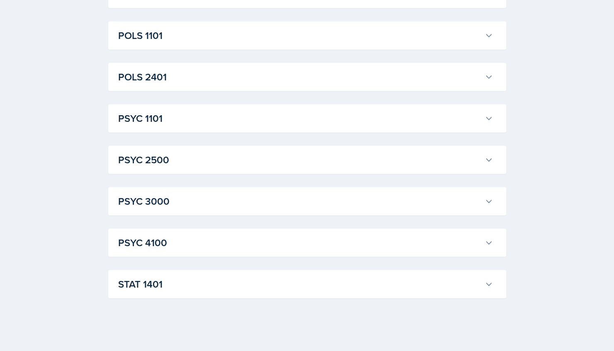
click at [180, 275] on button "STAT 1401" at bounding box center [306, 284] width 378 height 18
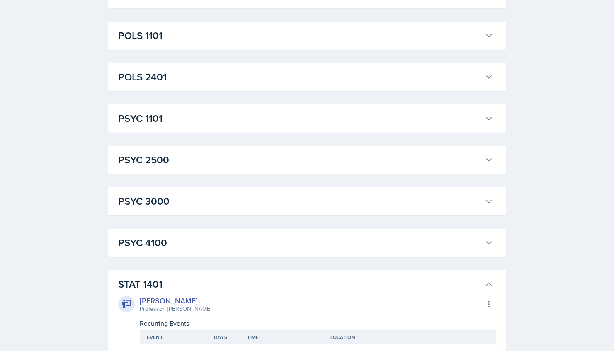
click at [180, 275] on button "STAT 1401" at bounding box center [306, 284] width 378 height 18
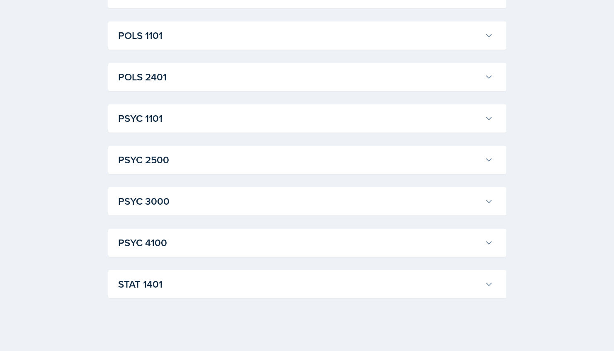
click at [173, 286] on h3 "STAT 1401" at bounding box center [299, 284] width 363 height 15
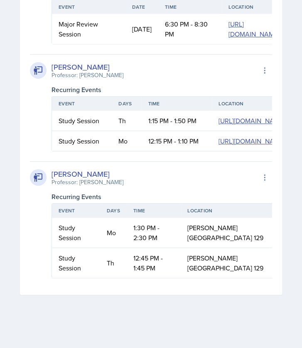
scroll to position [2674, 0]
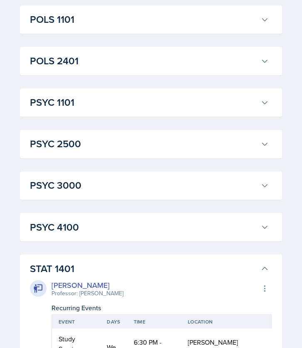
click at [95, 268] on h3 "STAT 1401" at bounding box center [143, 268] width 227 height 15
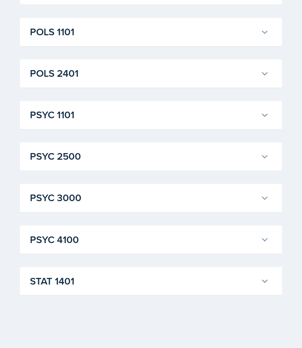
scroll to position [1114, 0]
click at [80, 203] on h3 "PSYC 3000" at bounding box center [143, 198] width 227 height 15
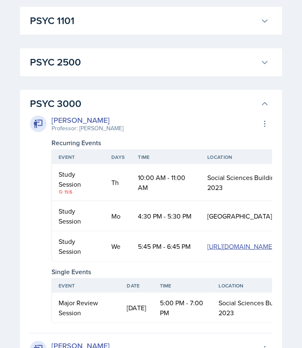
scroll to position [1208, 0]
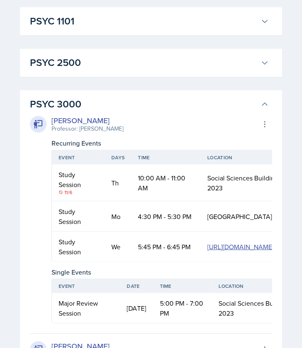
click at [108, 64] on h3 "PSYC 2500" at bounding box center [143, 62] width 227 height 15
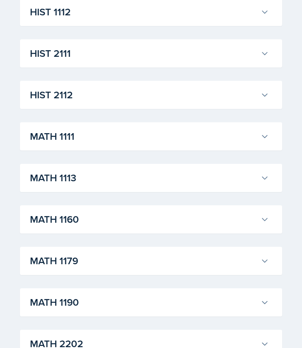
scroll to position [701, 0]
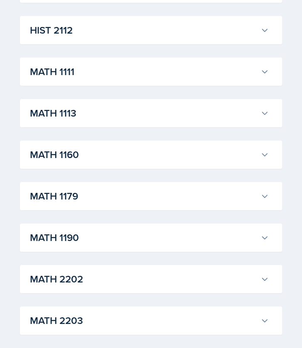
click at [86, 61] on div "MATH 1111 Xavier Ashton Professor: Jennifer Smathers Export to Google Calendar …" at bounding box center [151, 72] width 262 height 28
click at [85, 70] on h3 "MATH 1111" at bounding box center [143, 71] width 227 height 15
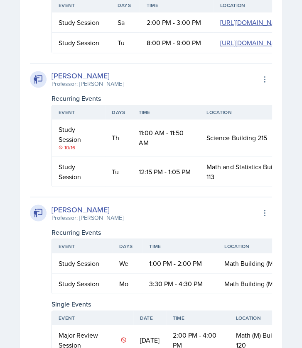
scroll to position [1213, 0]
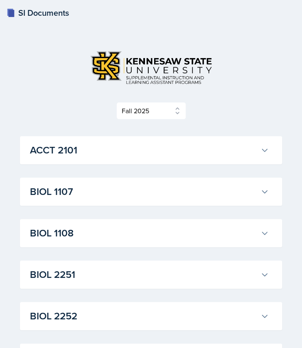
scroll to position [0, 0]
click at [147, 156] on h3 "ACCT 2101" at bounding box center [143, 150] width 227 height 15
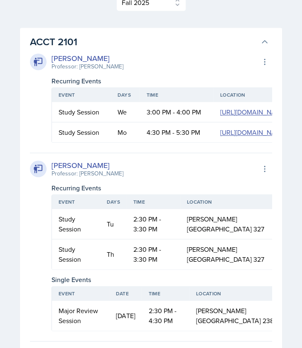
scroll to position [109, 0]
click at [227, 40] on h3 "ACCT 2101" at bounding box center [143, 41] width 227 height 15
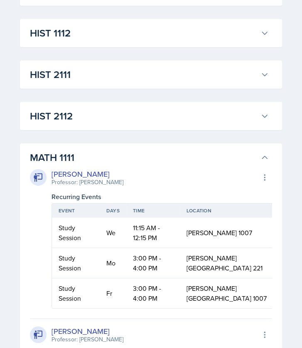
scroll to position [651, 0]
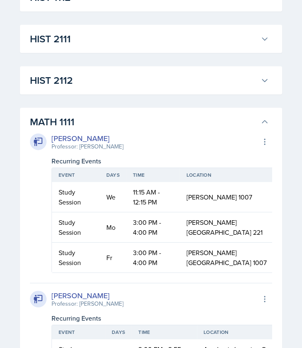
click at [164, 137] on div "Xavier Ashton Professor: Jennifer Smathers Export to Google Calendar" at bounding box center [151, 142] width 242 height 18
click at [135, 119] on h3 "MATH 1111" at bounding box center [143, 122] width 227 height 15
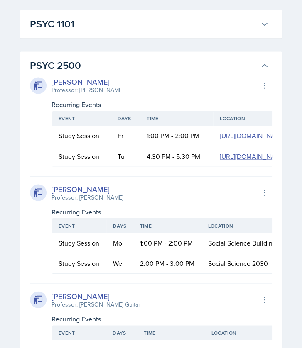
click at [107, 63] on h3 "PSYC 2500" at bounding box center [143, 65] width 227 height 15
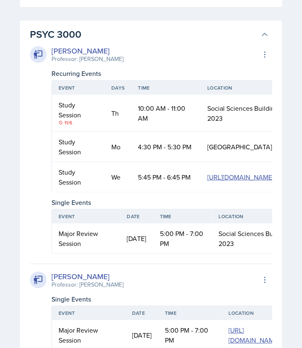
click at [86, 36] on h3 "PSYC 3000" at bounding box center [143, 34] width 227 height 15
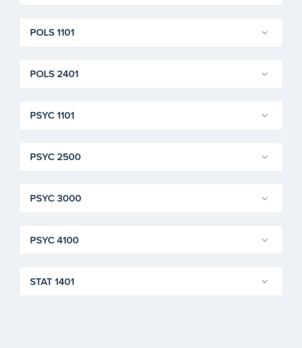
click at [67, 292] on div "STAT 1401 Aissa Sylla Professor: Prativa Basnet Export to Google Calendar Recur…" at bounding box center [151, 281] width 262 height 28
click at [70, 290] on div "STAT 1401 Aissa Sylla Professor: Prativa Basnet Export to Google Calendar Recur…" at bounding box center [151, 281] width 262 height 28
click at [86, 279] on h3 "STAT 1401" at bounding box center [143, 281] width 227 height 15
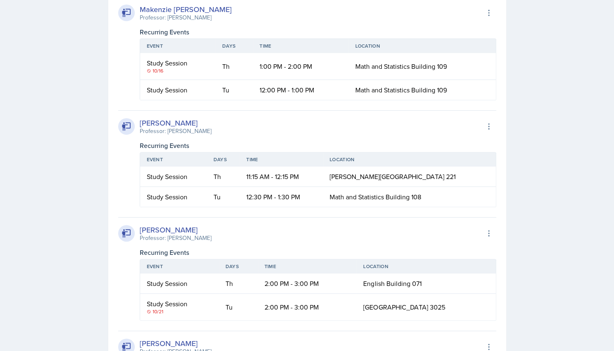
scroll to position [1901, 0]
